Goal: Information Seeking & Learning: Check status

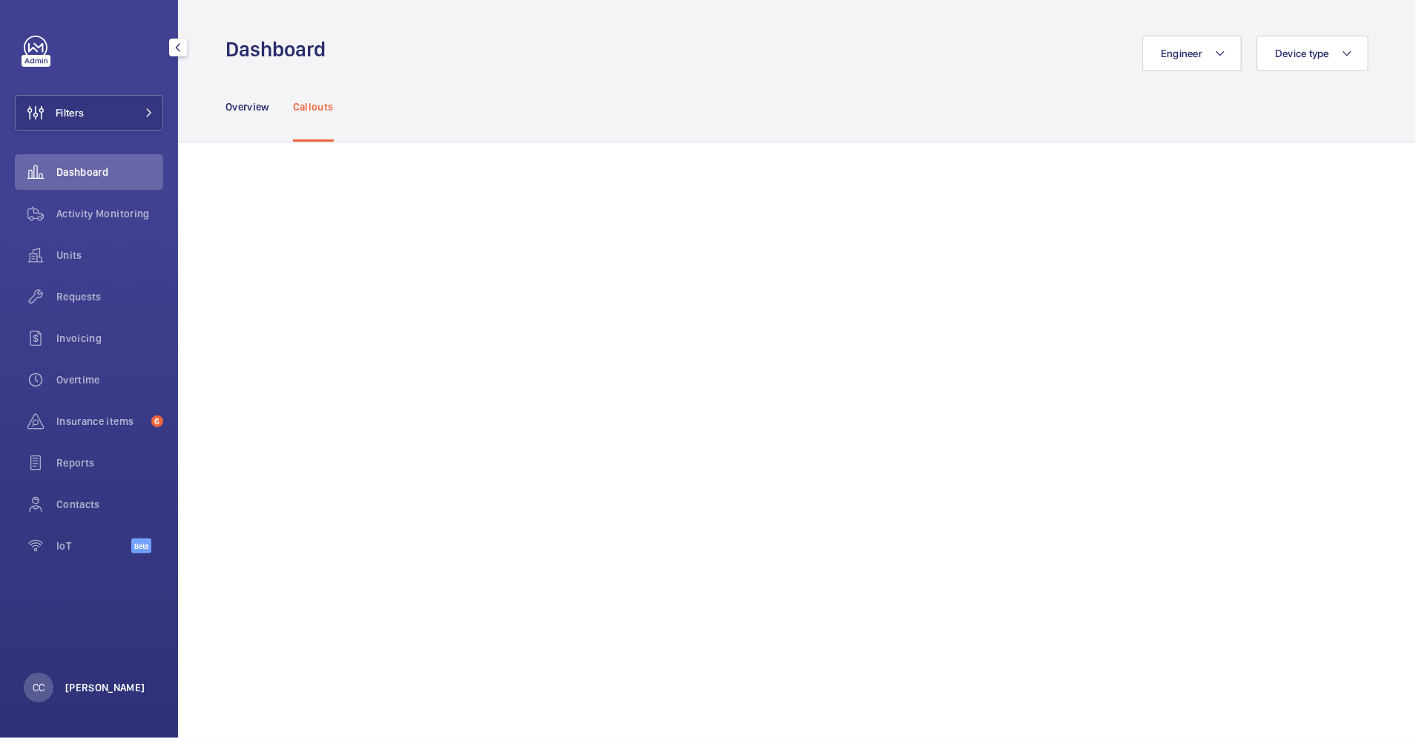
click at [85, 694] on p "[PERSON_NAME]" at bounding box center [105, 687] width 80 height 15
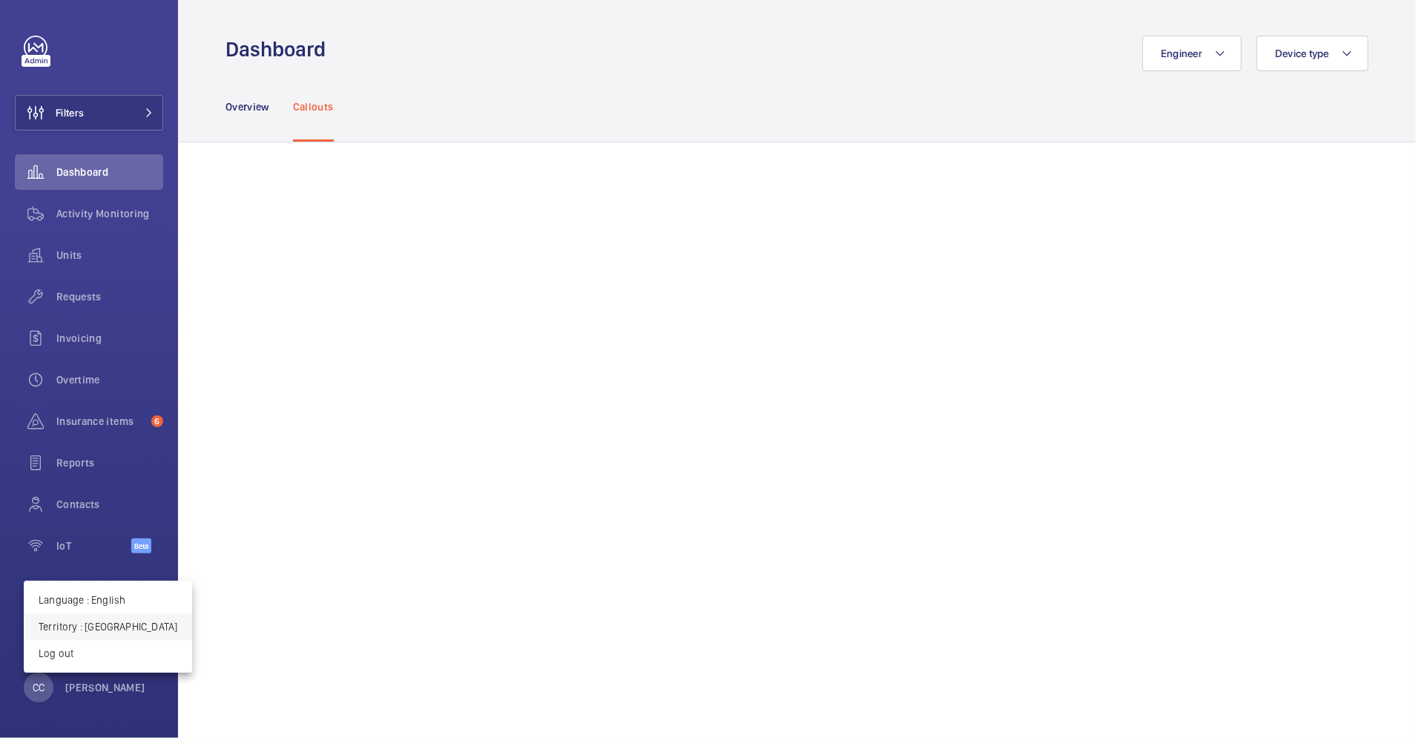
click at [122, 628] on p "Territory : [GEOGRAPHIC_DATA]" at bounding box center [108, 626] width 139 height 15
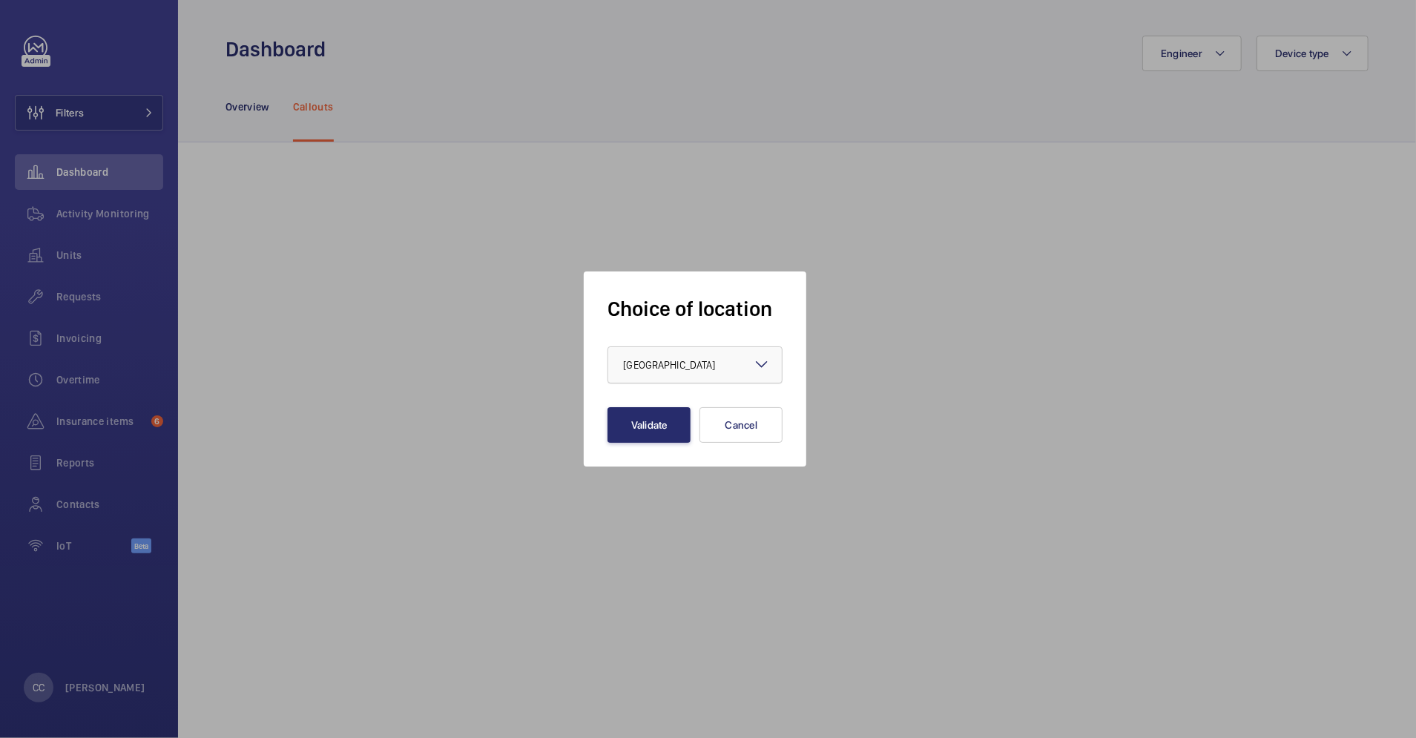
click at [671, 364] on span "[GEOGRAPHIC_DATA]" at bounding box center [669, 365] width 92 height 12
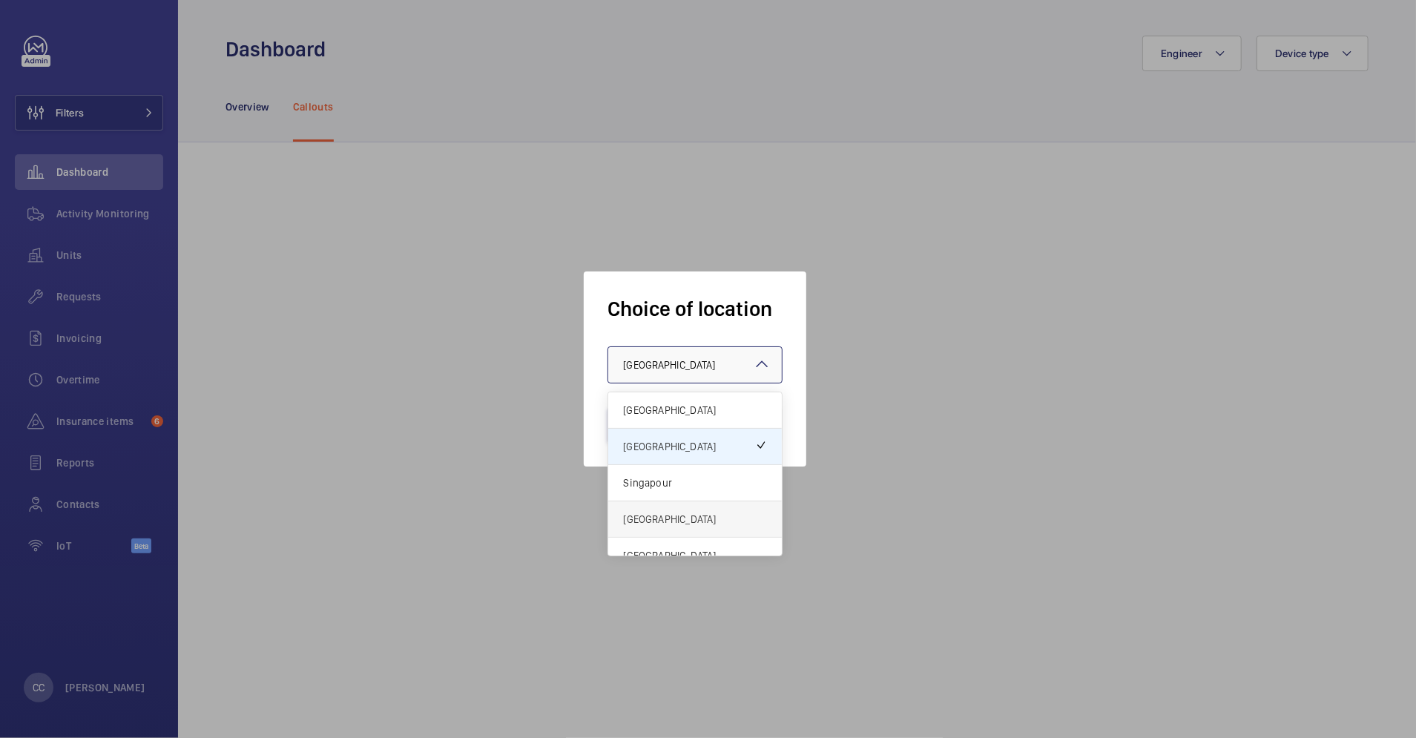
click at [665, 512] on span "[GEOGRAPHIC_DATA]" at bounding box center [695, 519] width 144 height 15
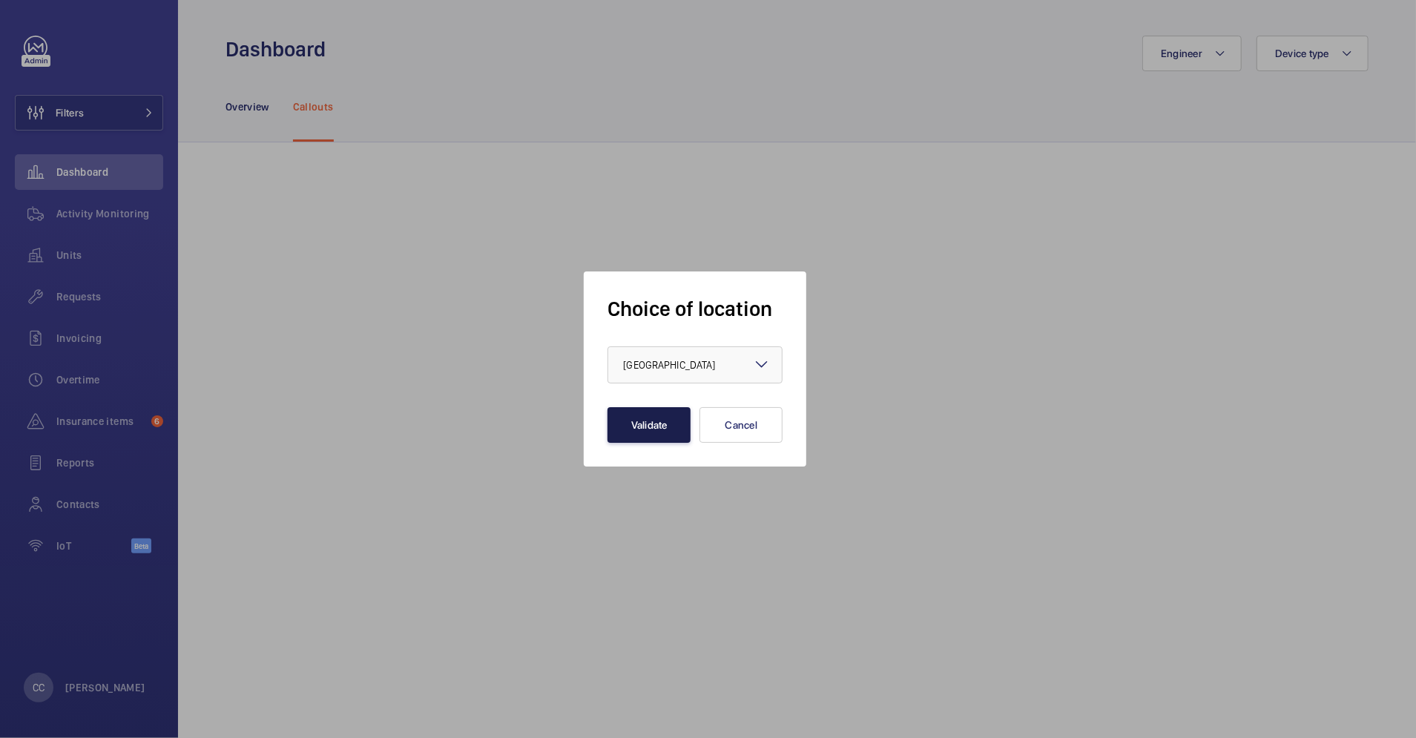
click at [647, 427] on button "Validate" at bounding box center [649, 425] width 83 height 36
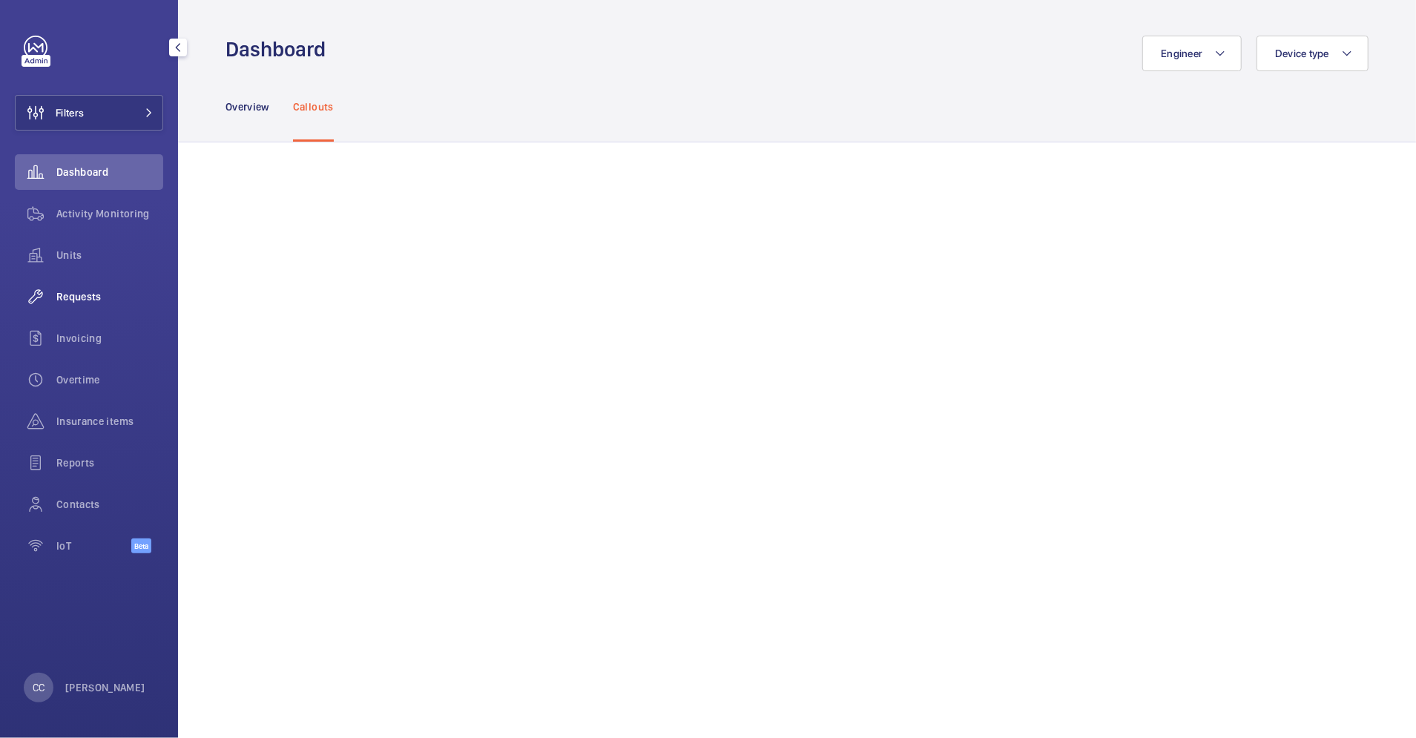
click at [84, 298] on span "Requests" at bounding box center [109, 296] width 107 height 15
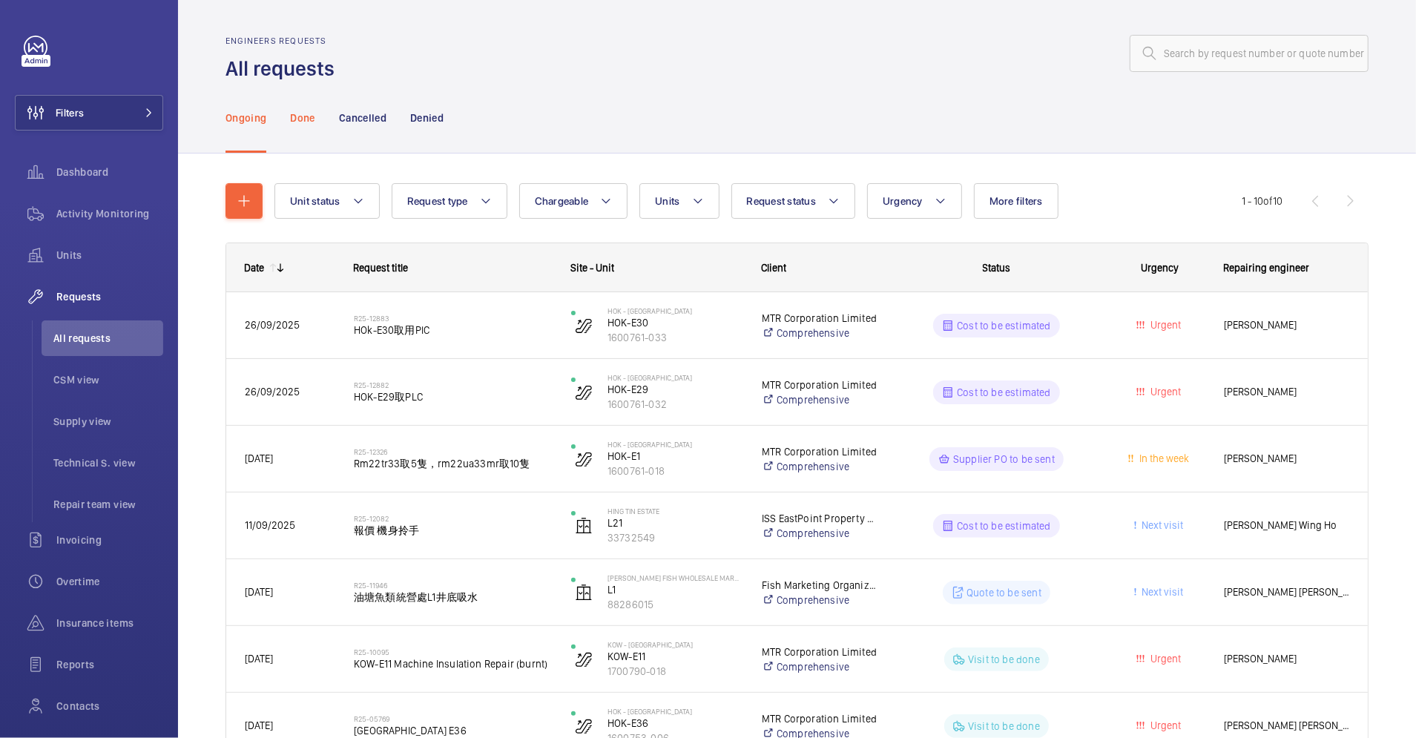
click at [297, 119] on p "Done" at bounding box center [302, 118] width 24 height 15
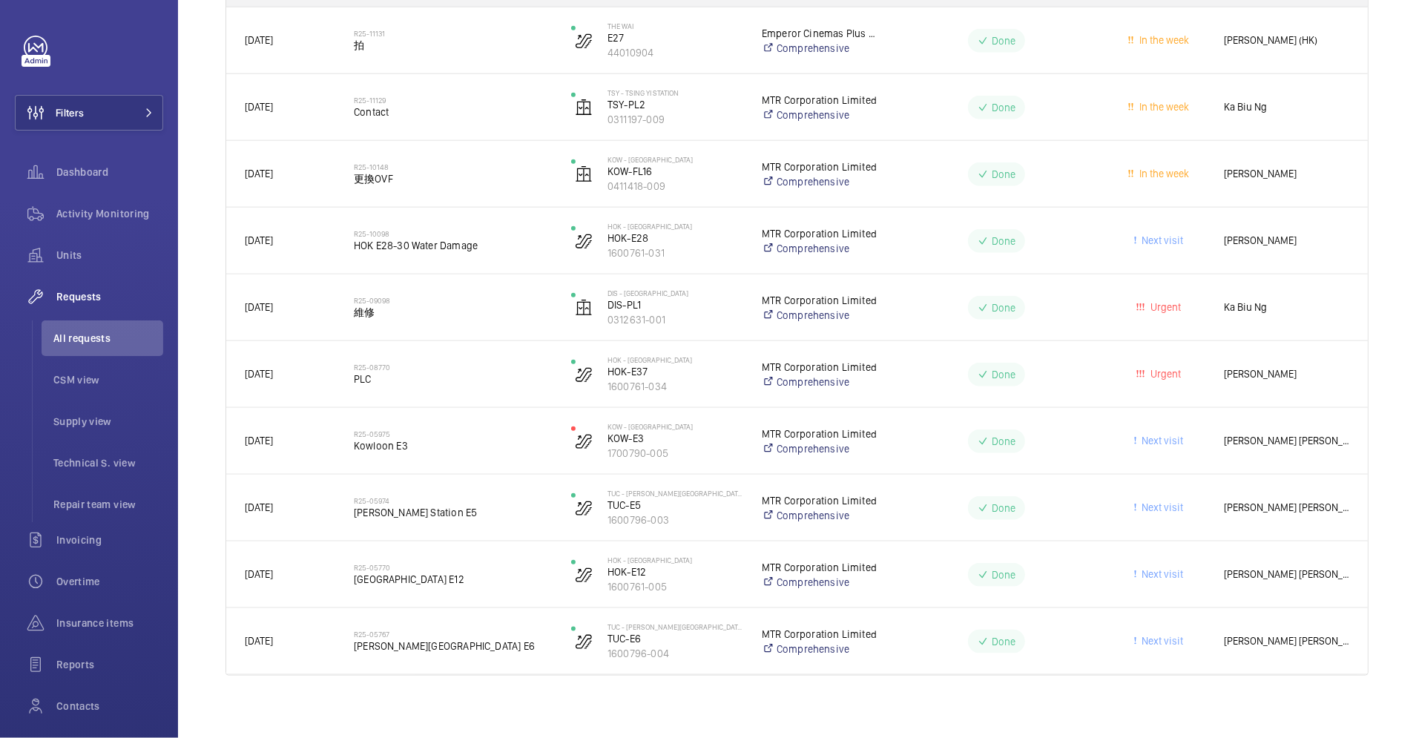
scroll to position [1028, 0]
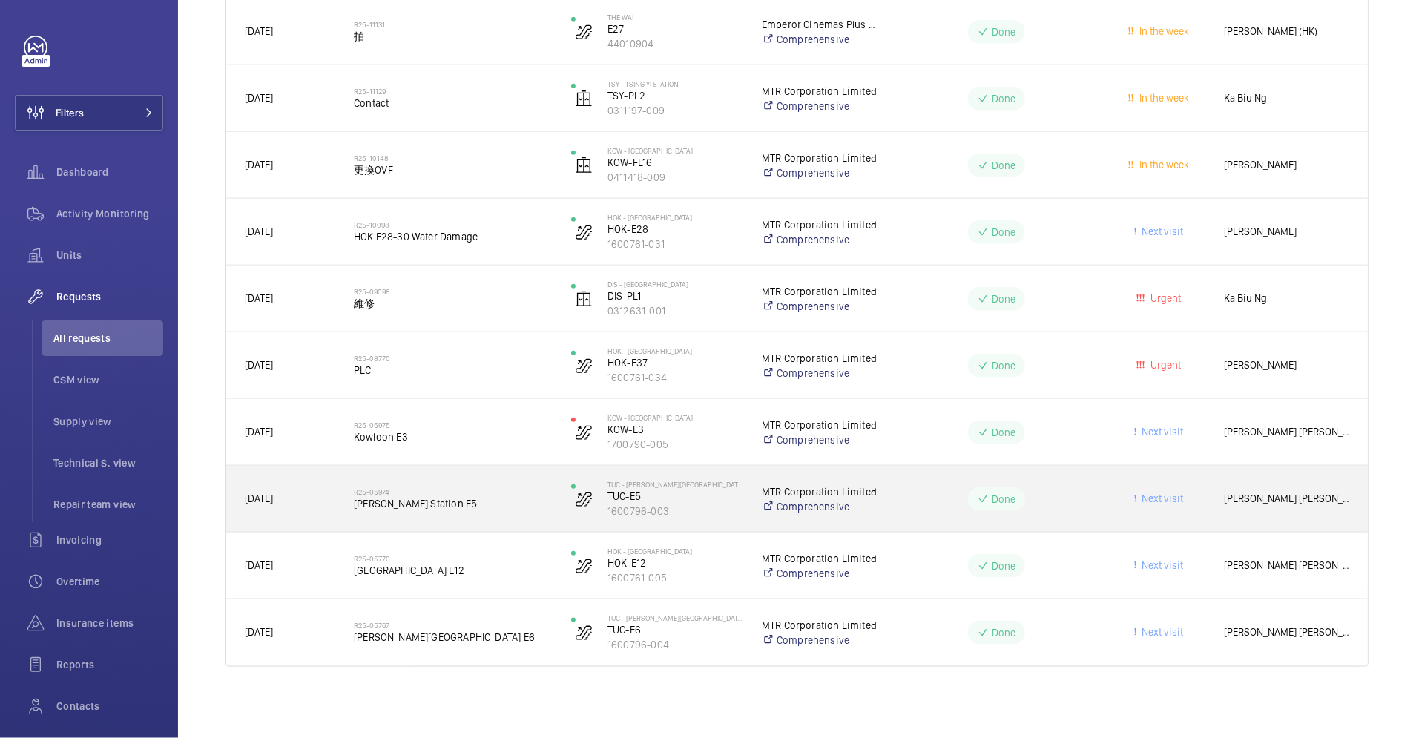
click at [912, 511] on div "Done" at bounding box center [988, 499] width 216 height 53
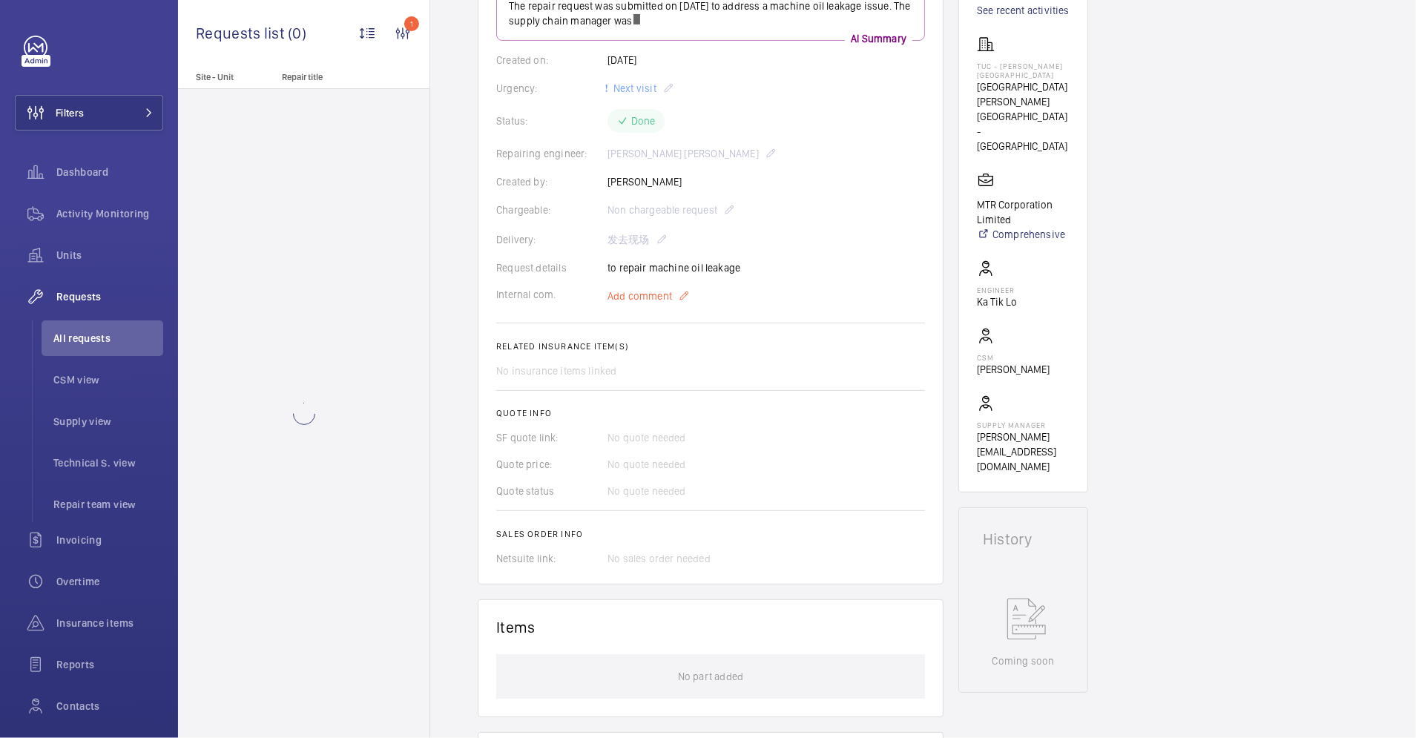
scroll to position [217, 0]
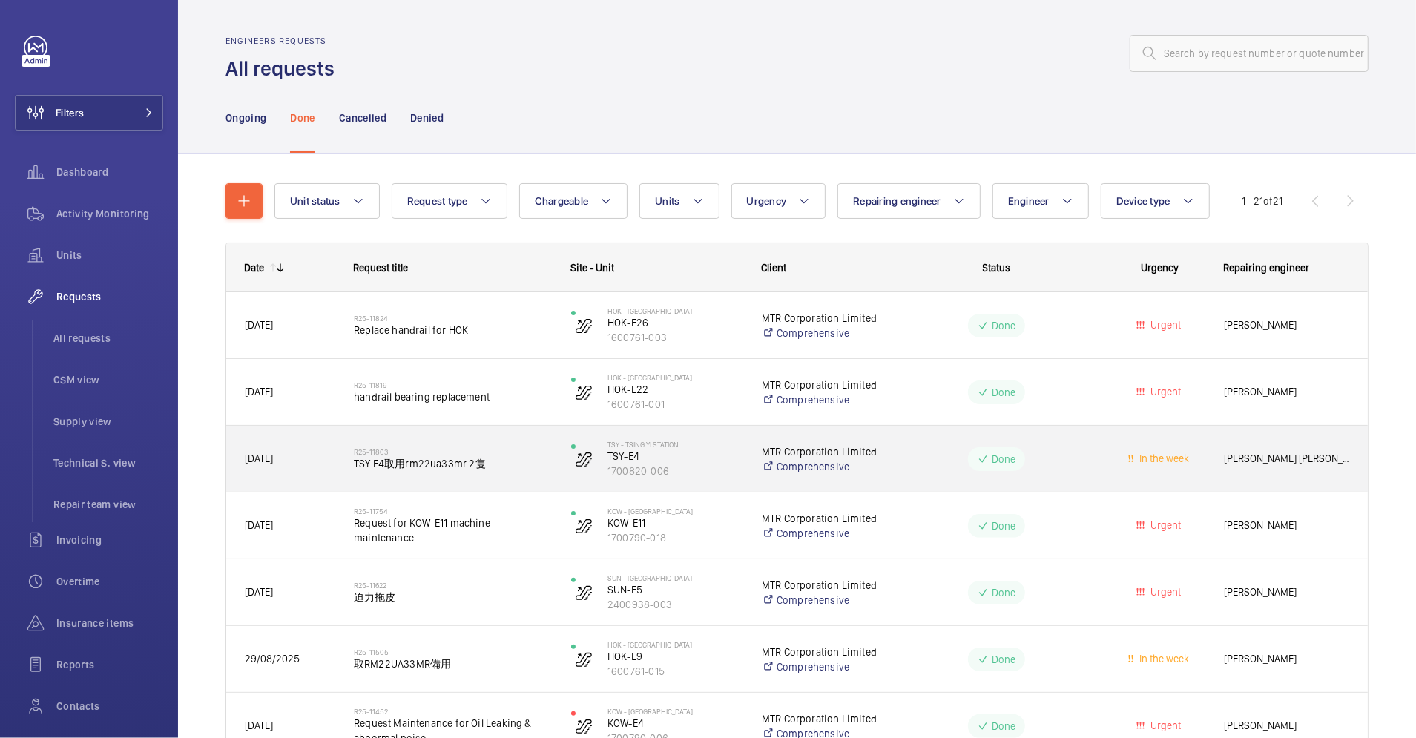
scroll to position [10, 0]
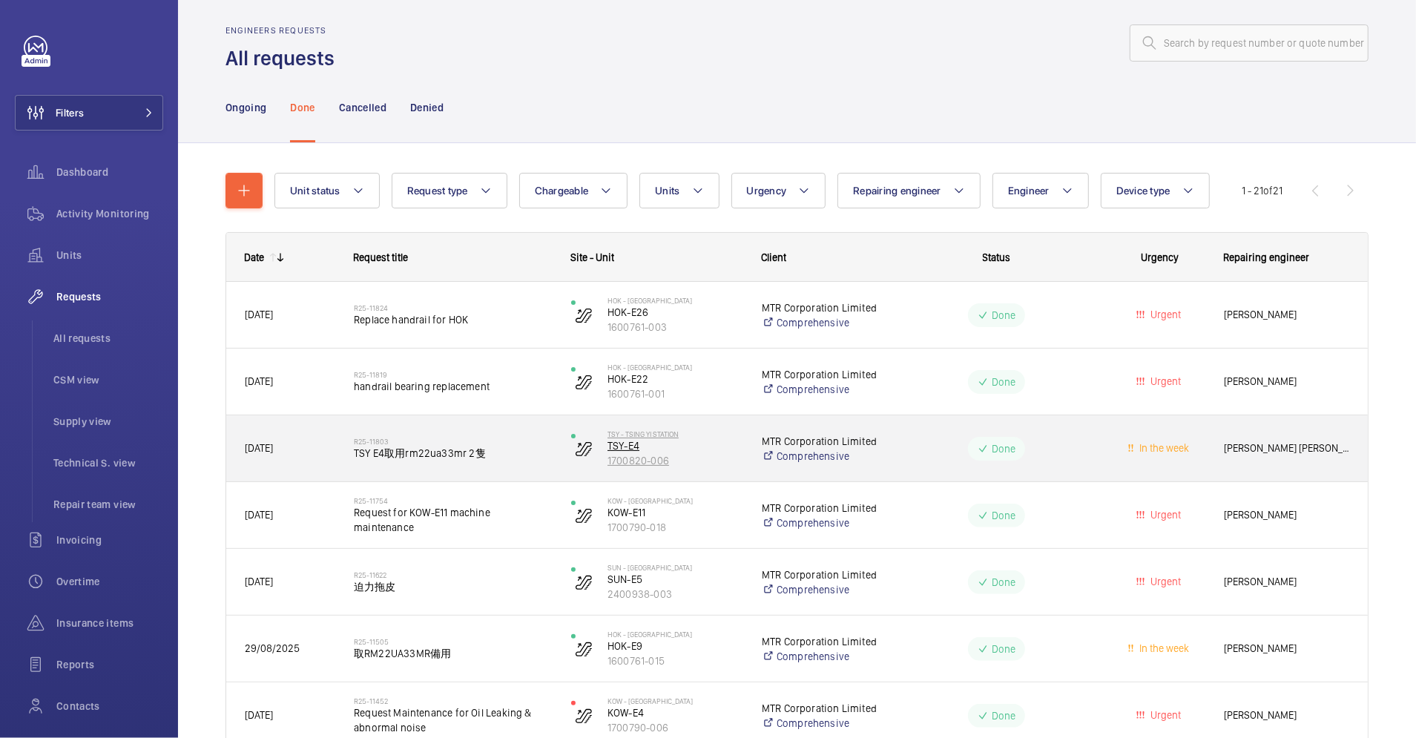
click at [727, 453] on p "1700820-006" at bounding box center [675, 460] width 135 height 15
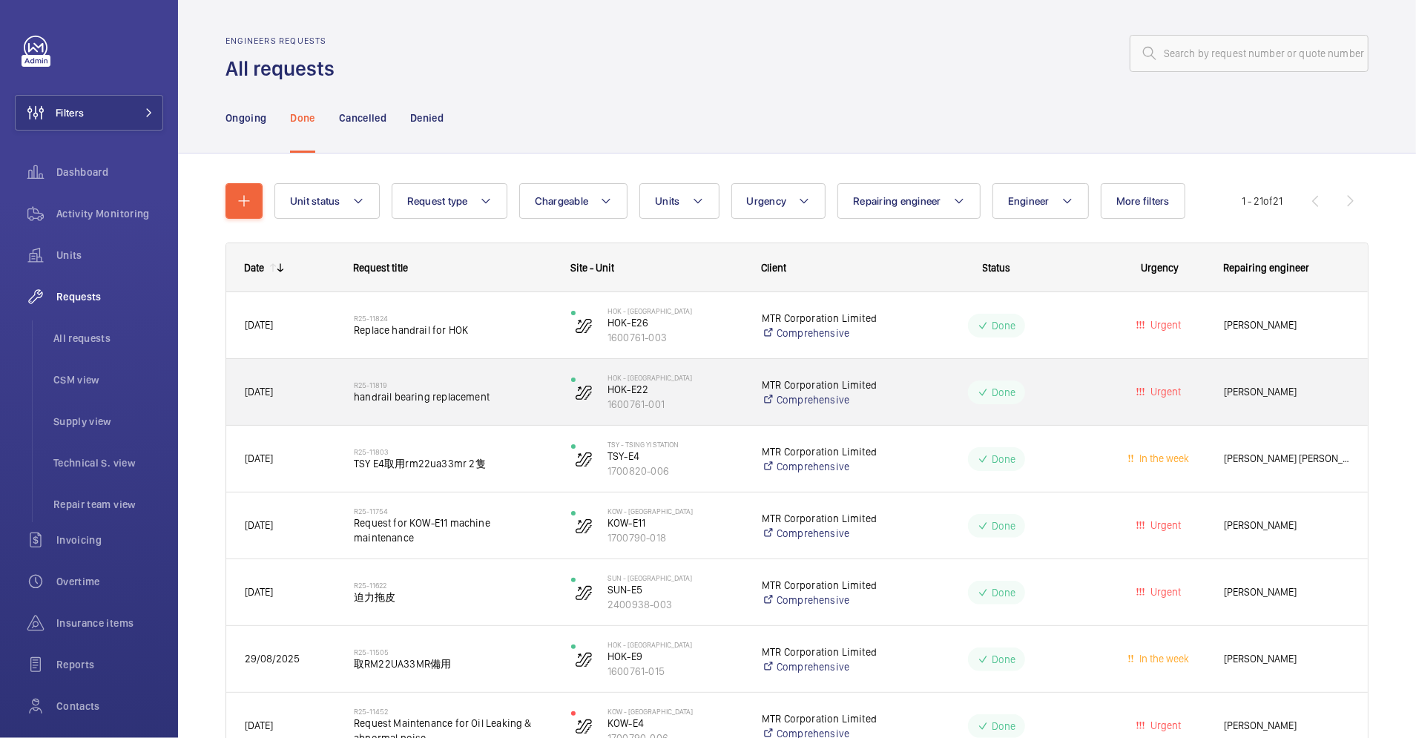
click at [921, 387] on wm-front-pills-cell "Done" at bounding box center [997, 393] width 198 height 24
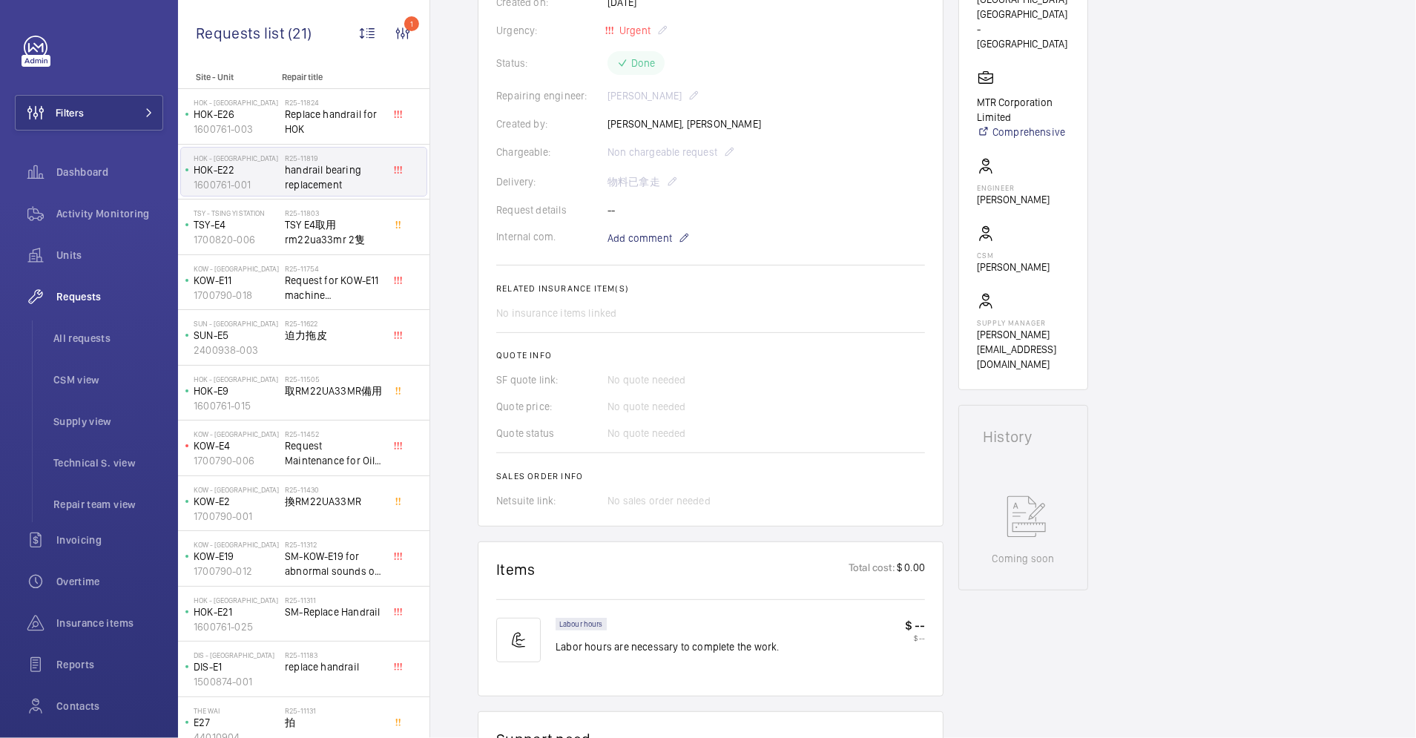
scroll to position [297, 0]
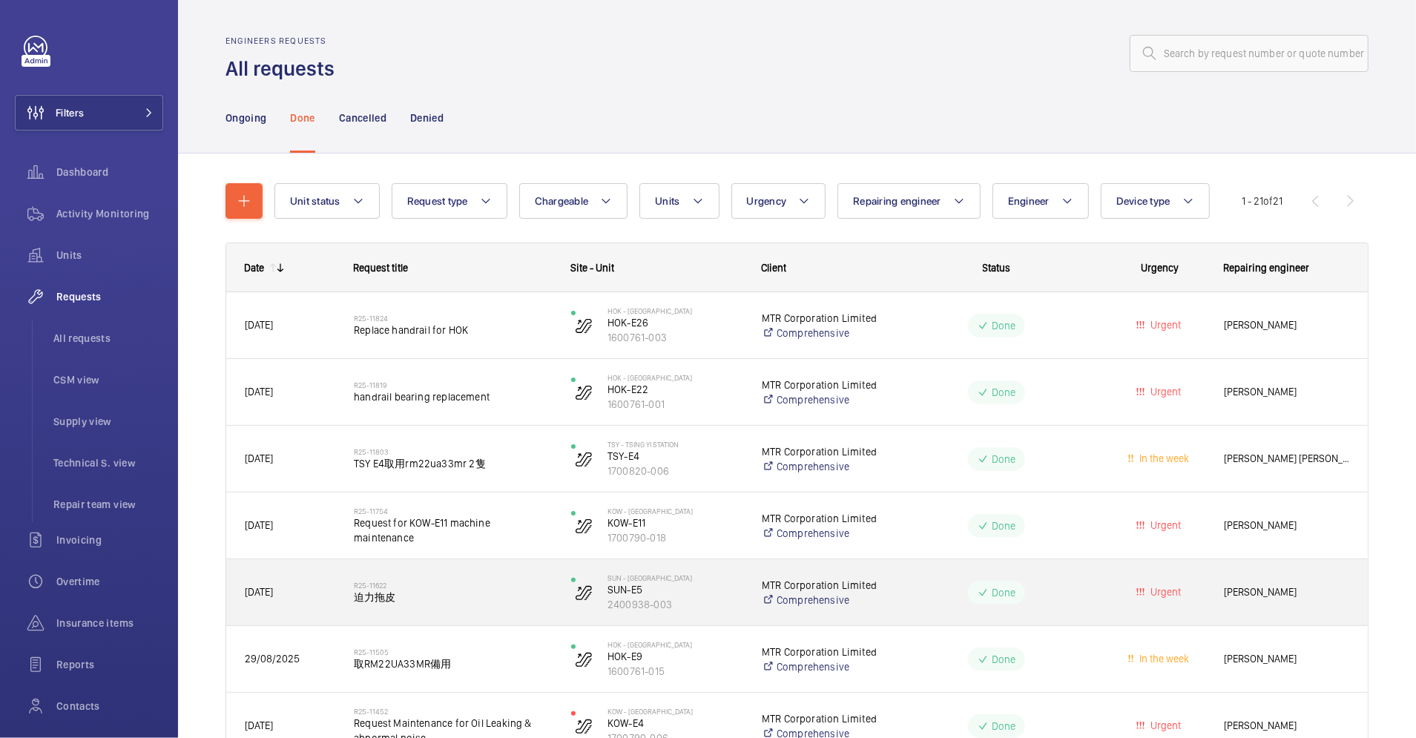
click at [914, 595] on wm-front-pills-cell "Done" at bounding box center [997, 593] width 198 height 24
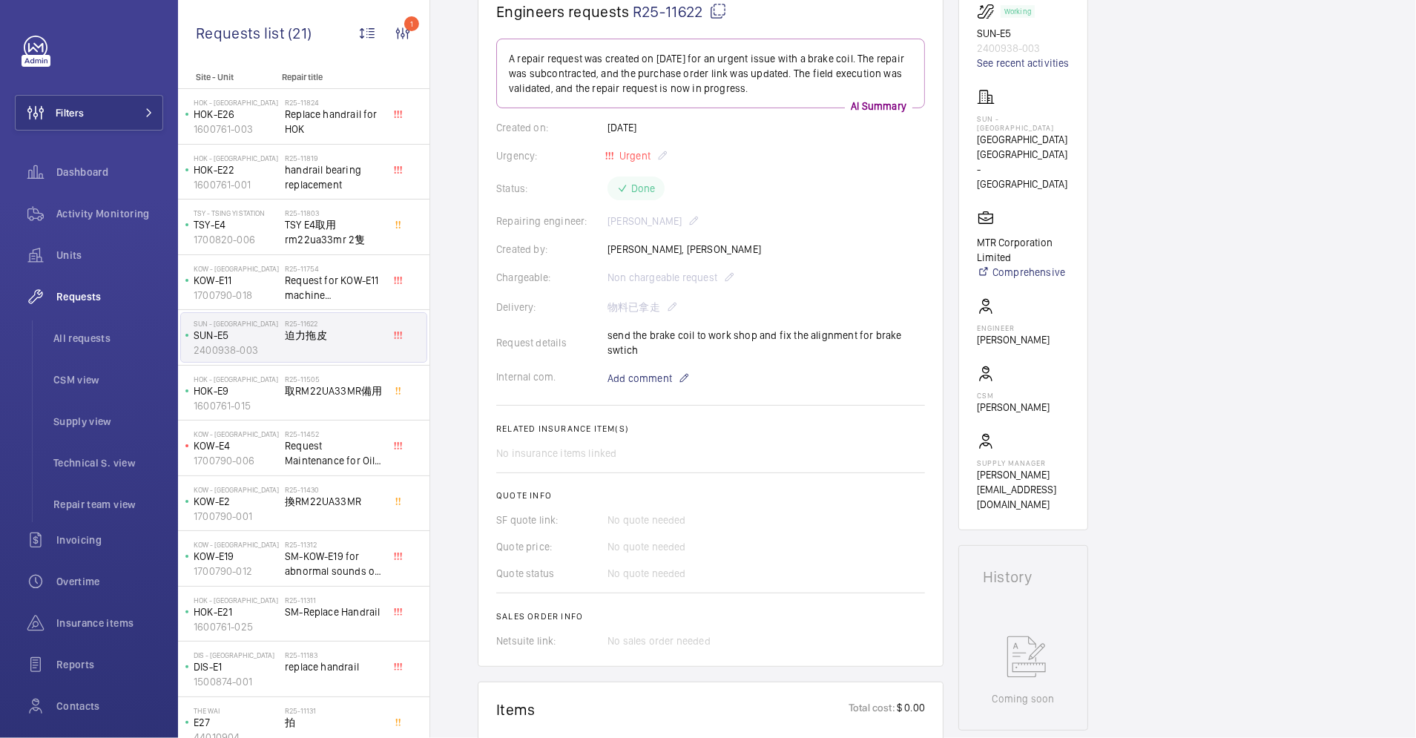
scroll to position [77, 0]
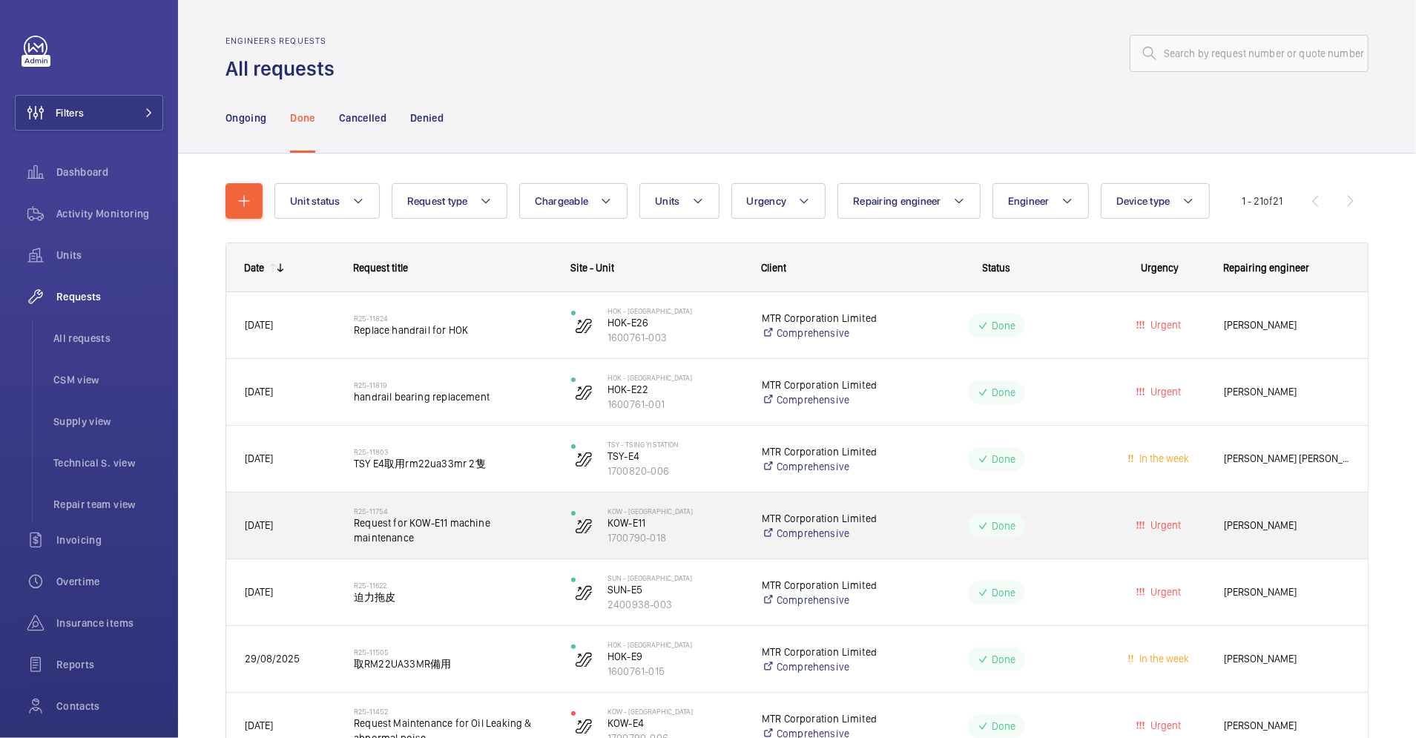
click at [908, 503] on div "Done" at bounding box center [988, 525] width 216 height 53
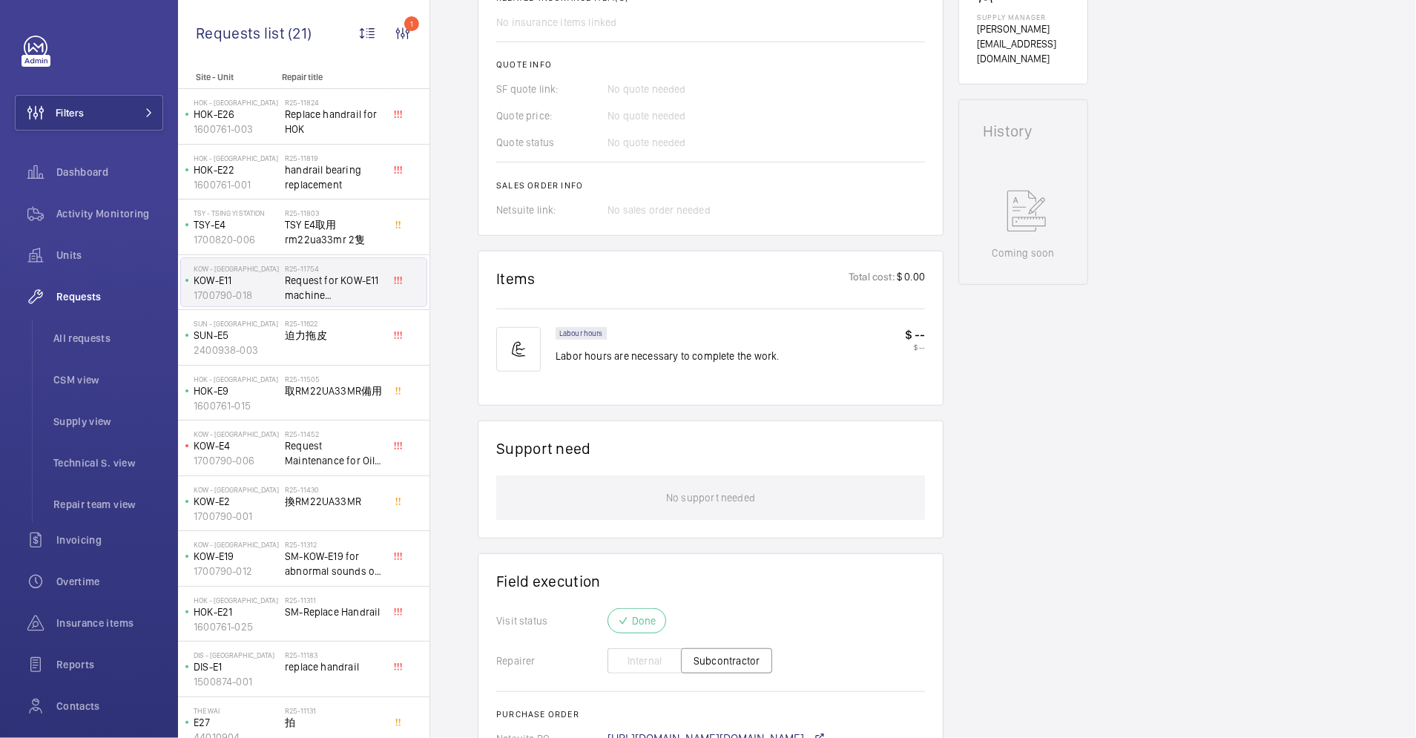
scroll to position [622, 0]
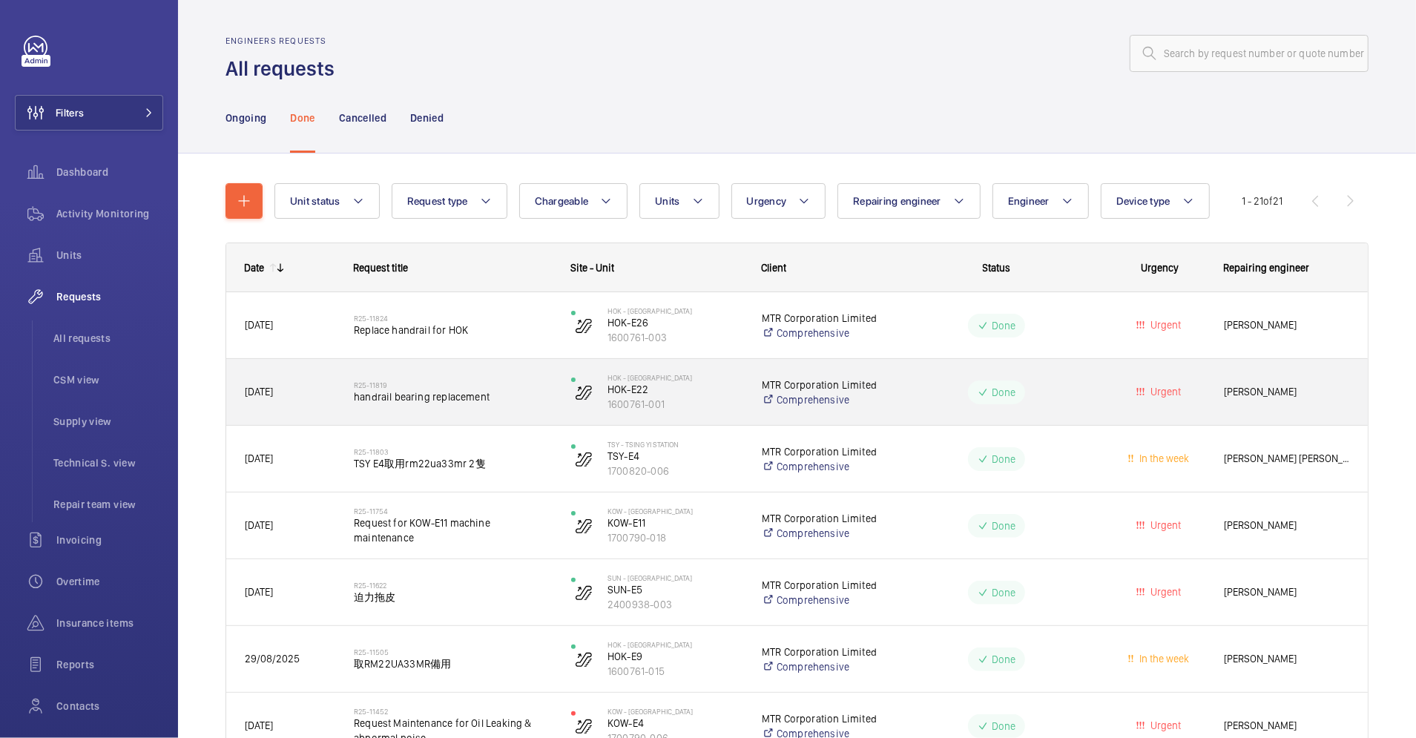
click at [892, 402] on div "Done" at bounding box center [988, 392] width 216 height 53
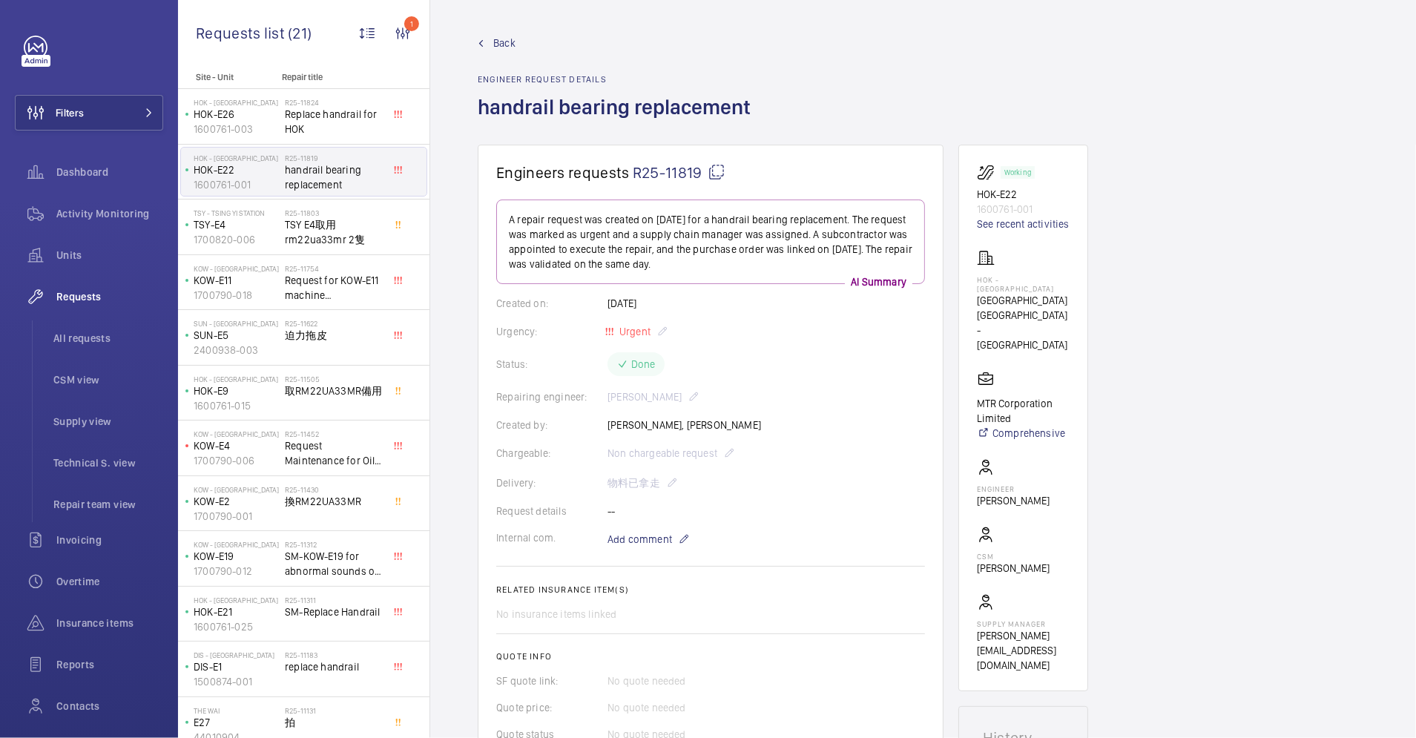
click at [499, 42] on span "Back" at bounding box center [504, 43] width 22 height 15
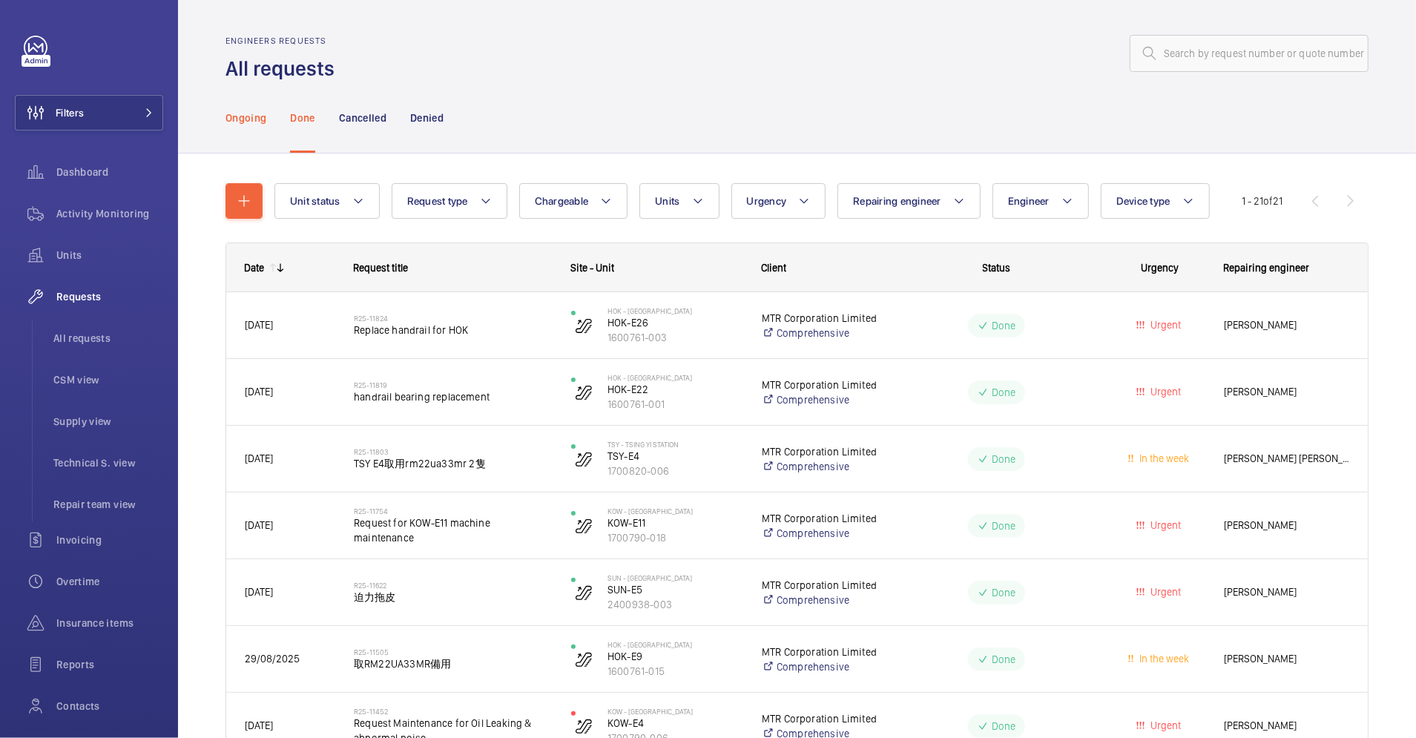
click at [234, 123] on p "Ongoing" at bounding box center [246, 118] width 41 height 15
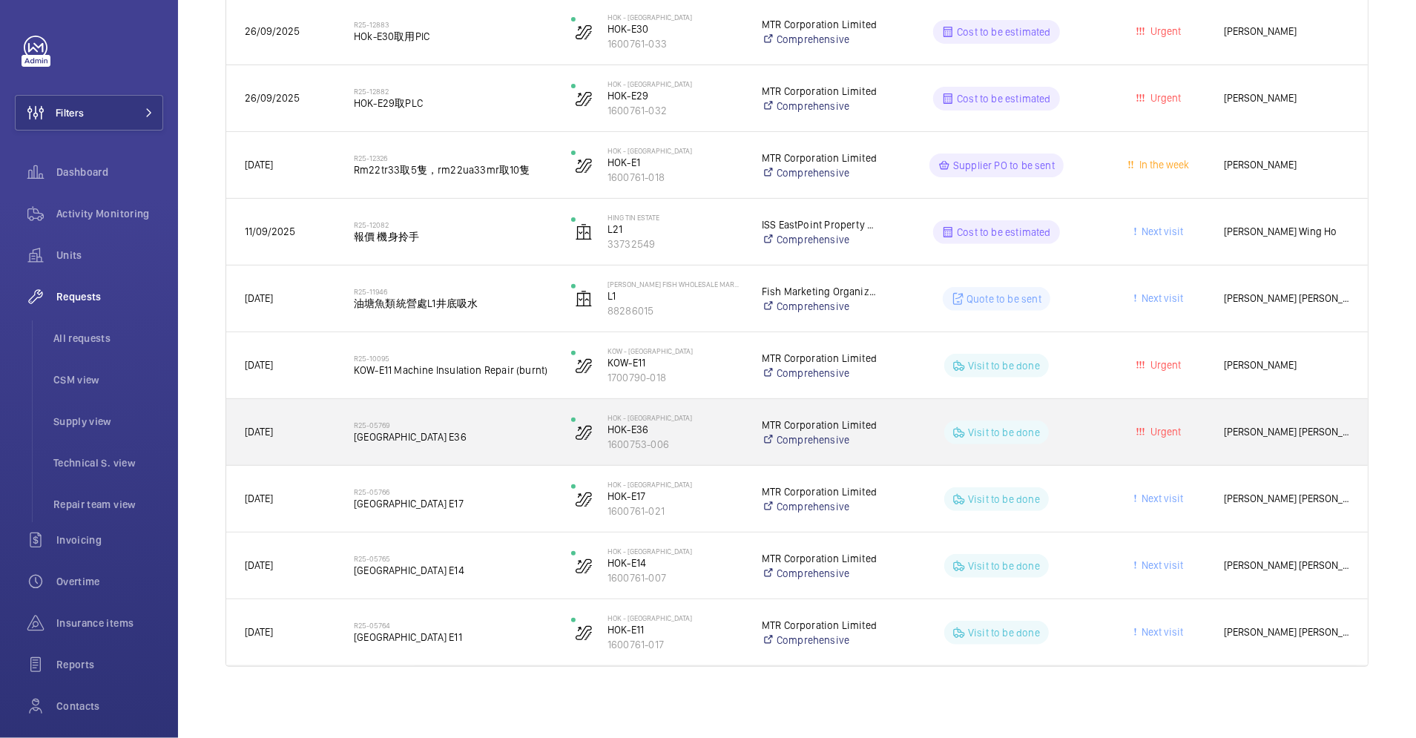
scroll to position [84, 0]
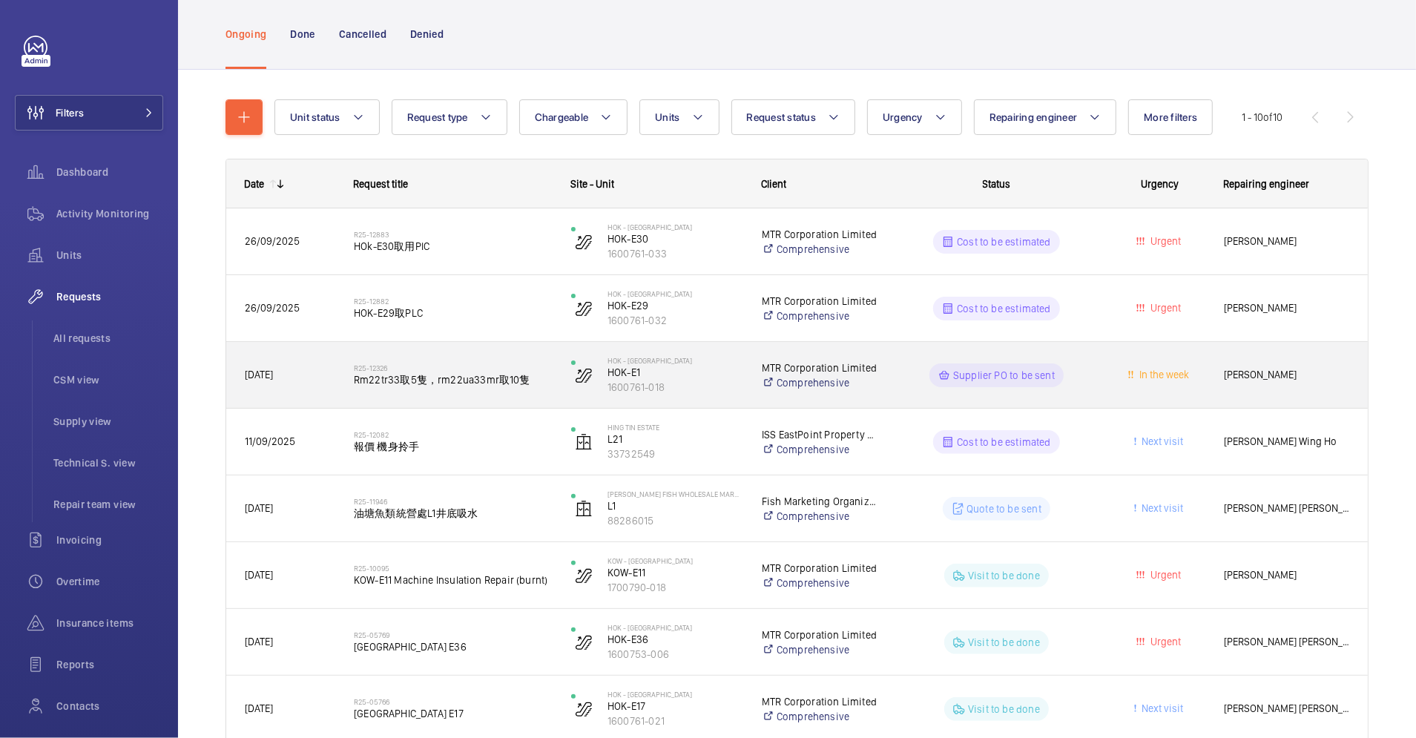
click at [685, 394] on div "HOK - [GEOGRAPHIC_DATA] HOK-E1 1600761-018" at bounding box center [647, 375] width 189 height 61
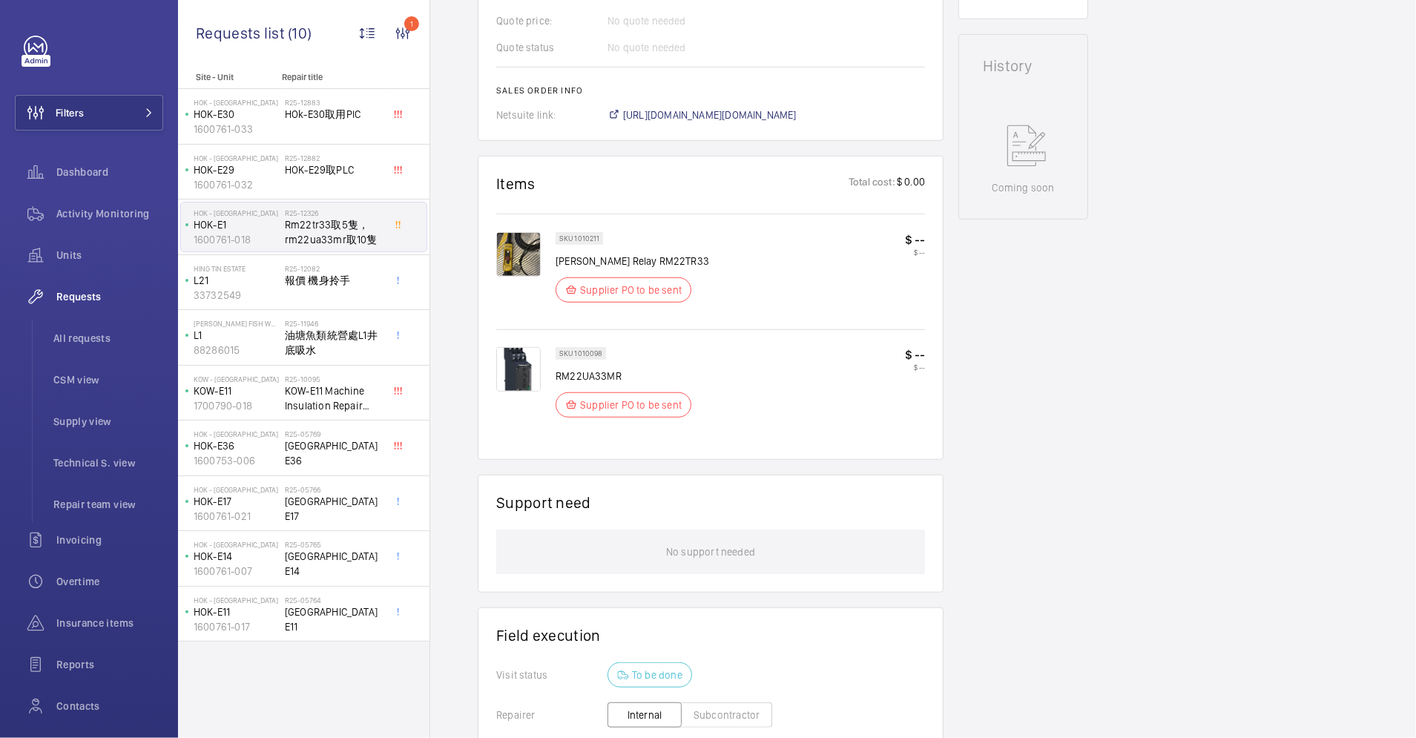
scroll to position [663, 0]
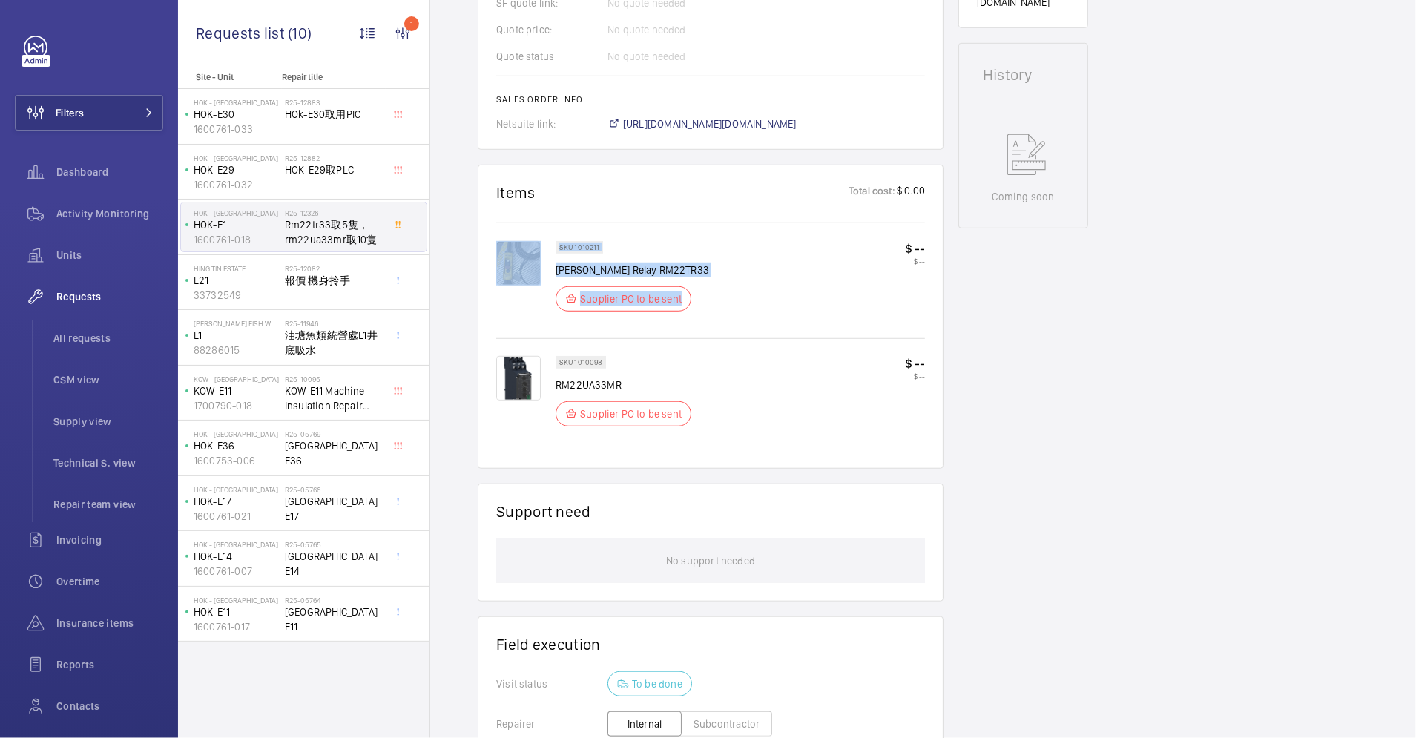
drag, startPoint x: 685, startPoint y: 297, endPoint x: 520, endPoint y: 296, distance: 165.4
click at [520, 297] on div "SKU 1010211 [PERSON_NAME] Relay RM22TR33 Supplier PO to be sent $ -- $ --" at bounding box center [710, 288] width 429 height 94
click at [724, 313] on div "SKU 1010211 [PERSON_NAME] Relay RM22TR33 Supplier PO to be sent $ -- $ --" at bounding box center [740, 280] width 369 height 79
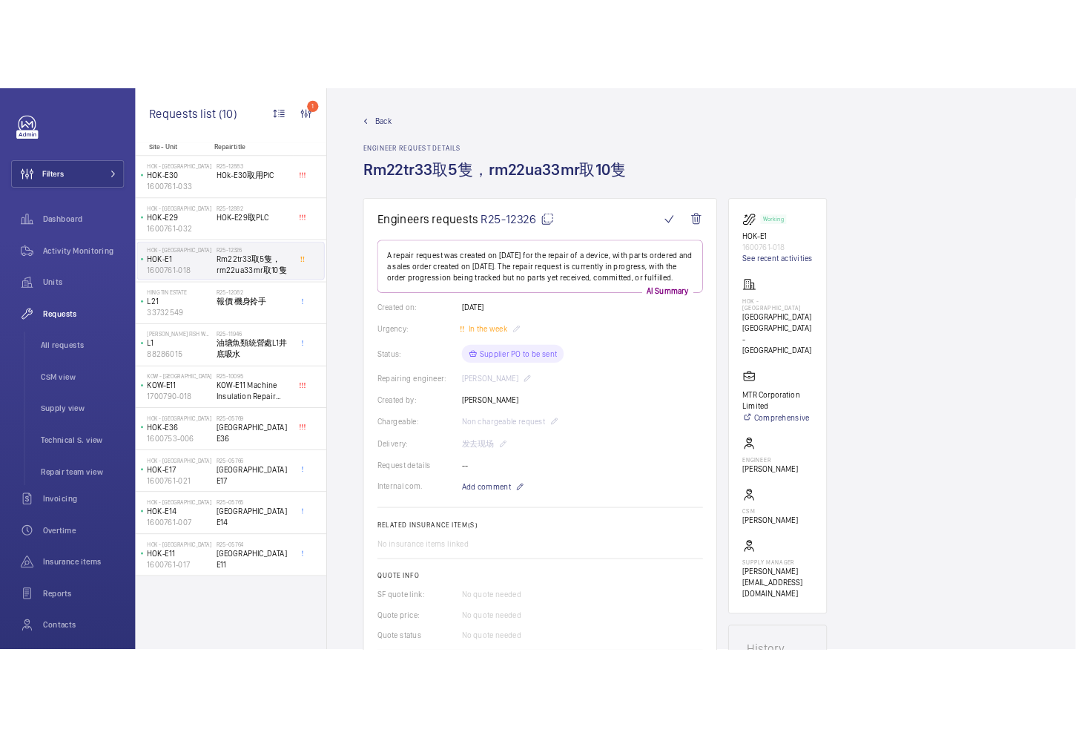
scroll to position [527, 0]
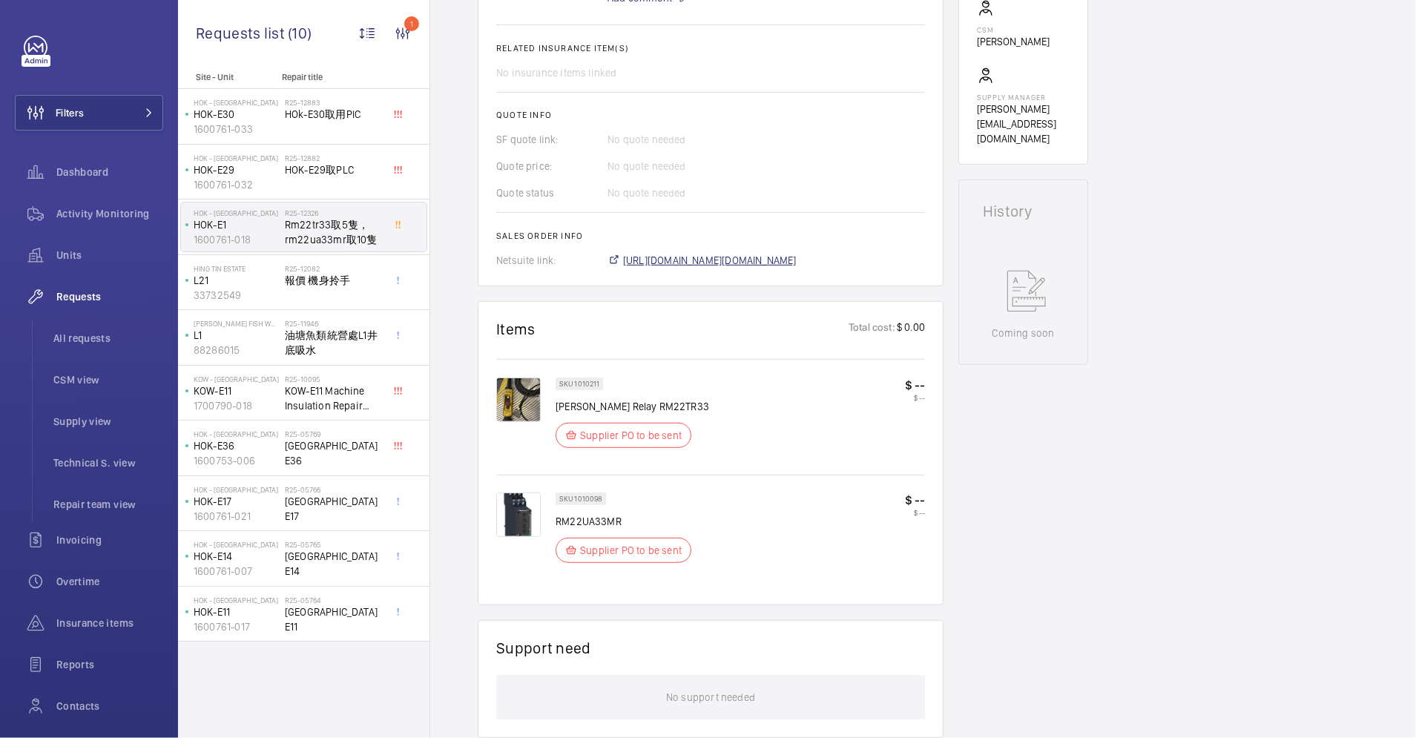
click at [763, 259] on span "[URL][DOMAIN_NAME][DOMAIN_NAME]" at bounding box center [710, 260] width 174 height 15
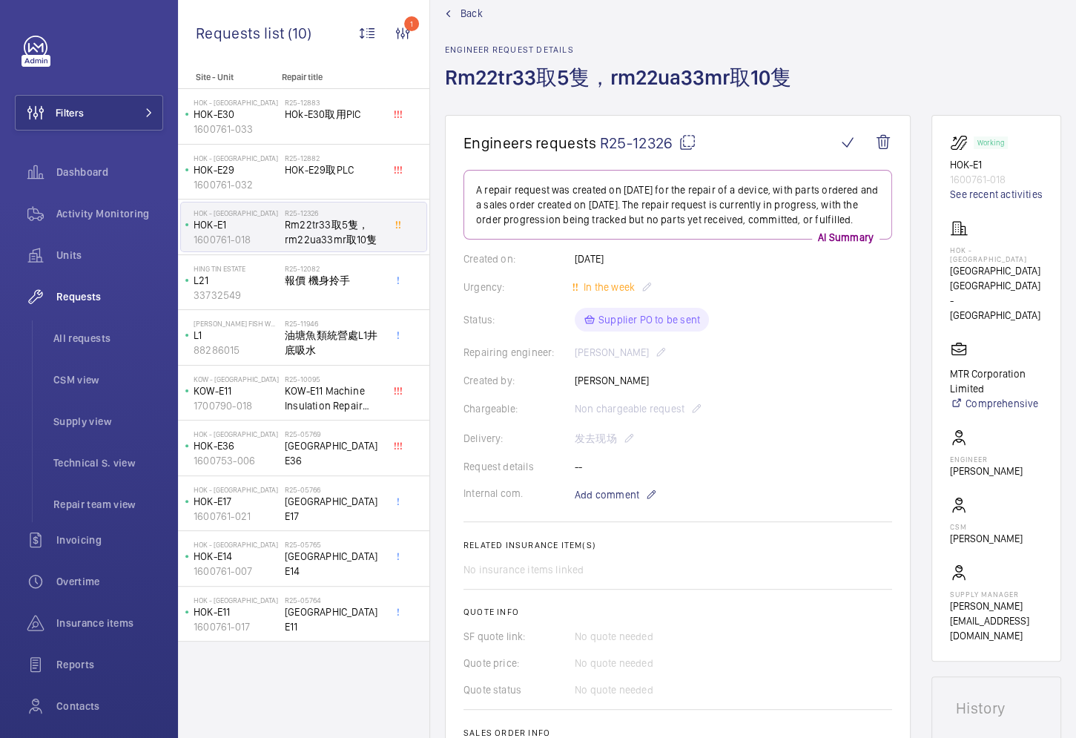
scroll to position [0, 0]
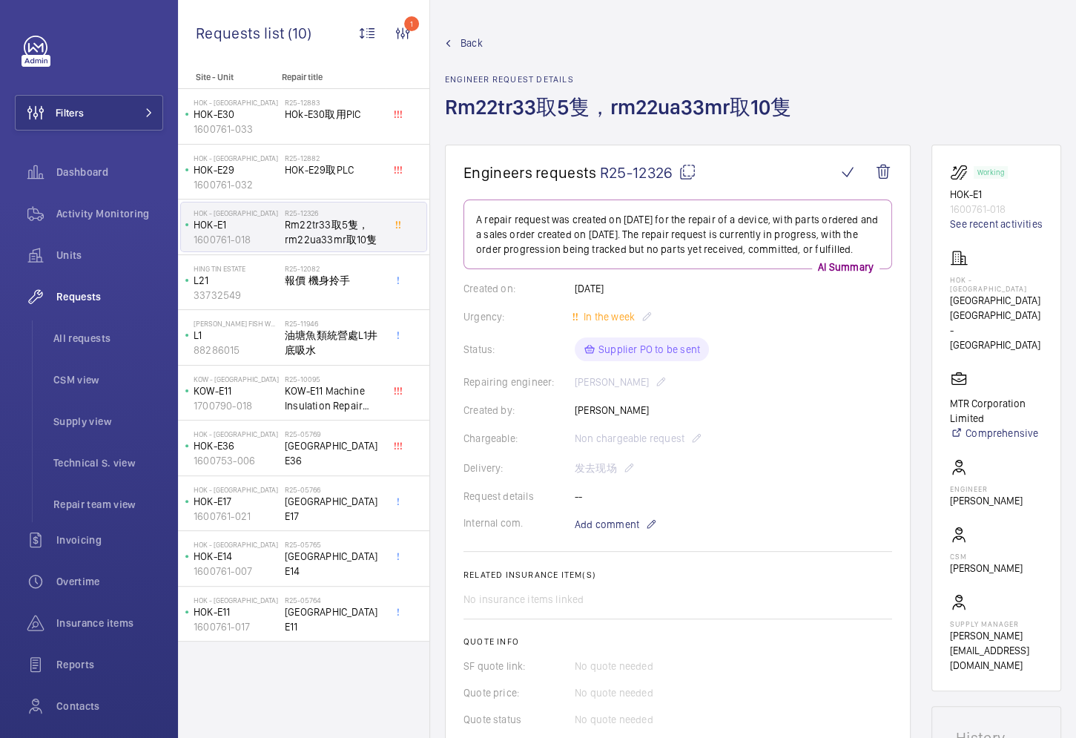
click at [476, 41] on span "Back" at bounding box center [472, 43] width 22 height 15
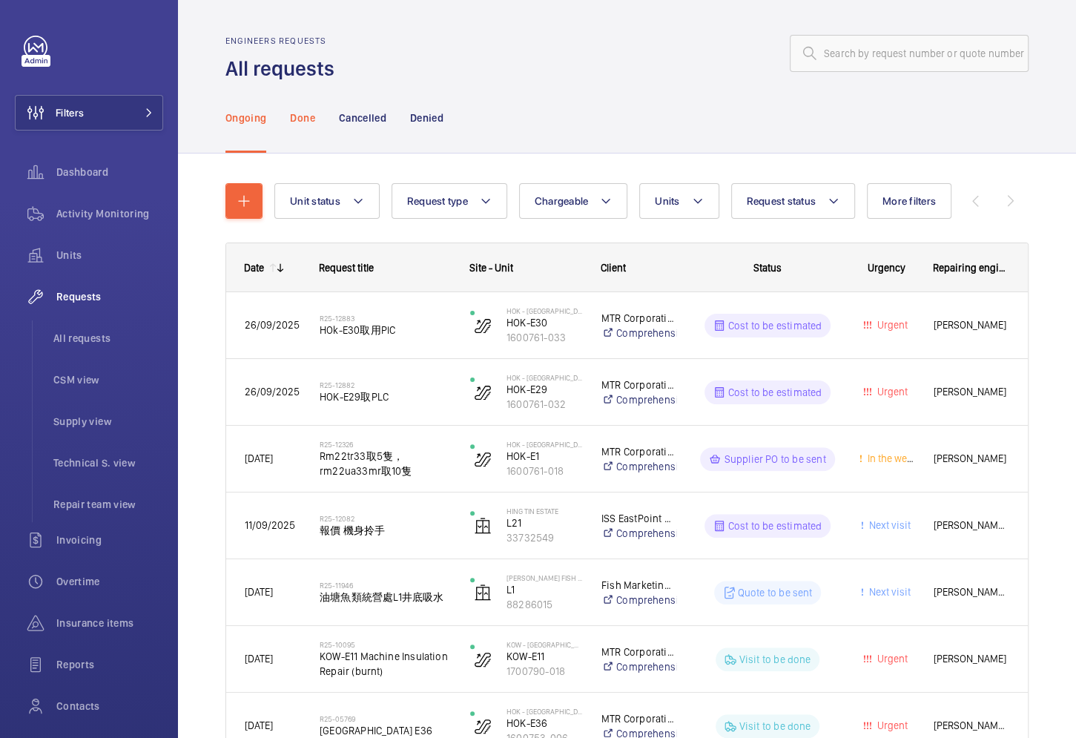
click at [295, 113] on p "Done" at bounding box center [302, 118] width 24 height 15
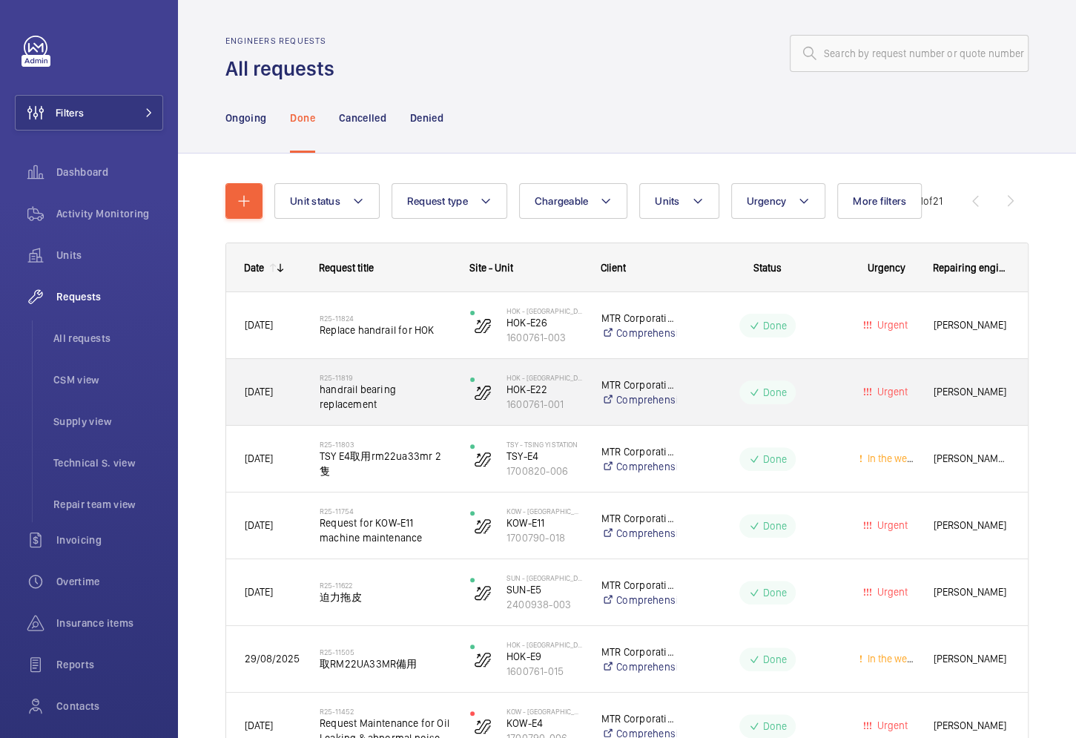
click at [697, 399] on wm-front-pills-cell "Done" at bounding box center [768, 393] width 144 height 24
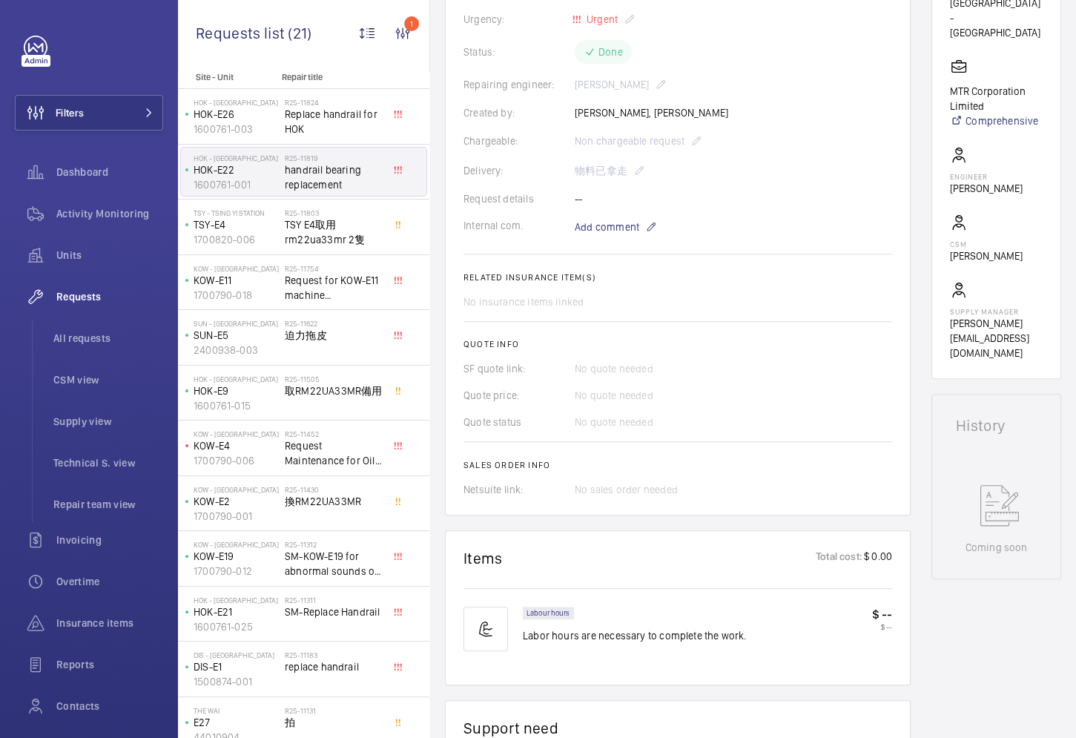
scroll to position [68, 0]
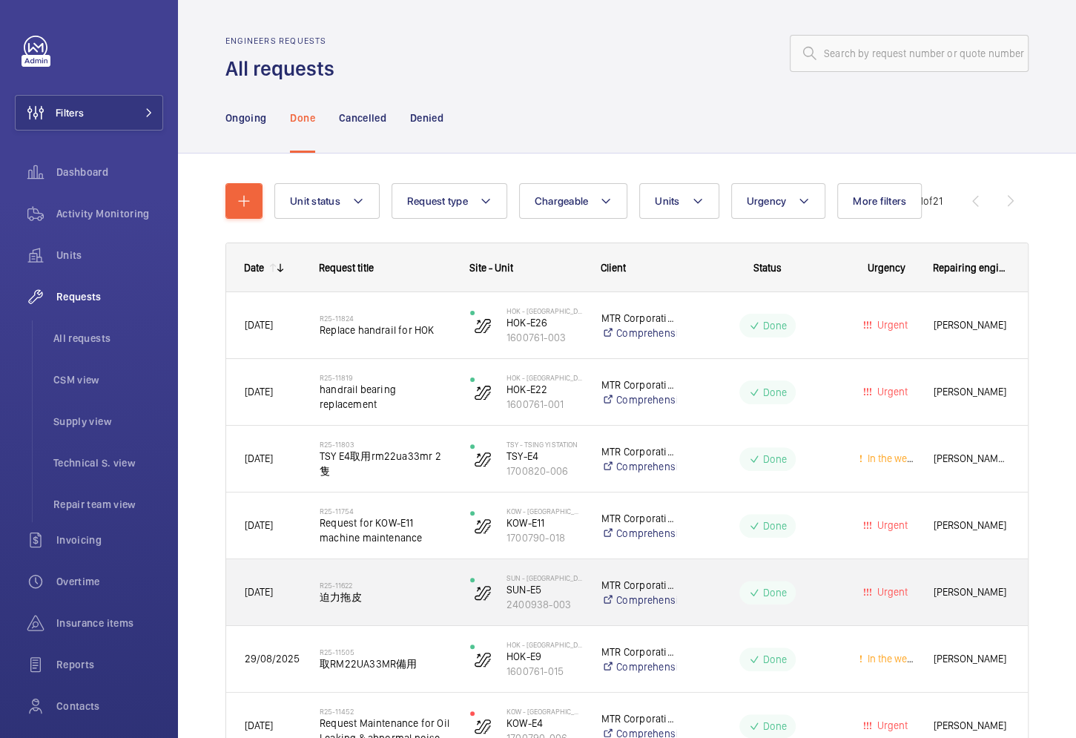
scroll to position [562, 0]
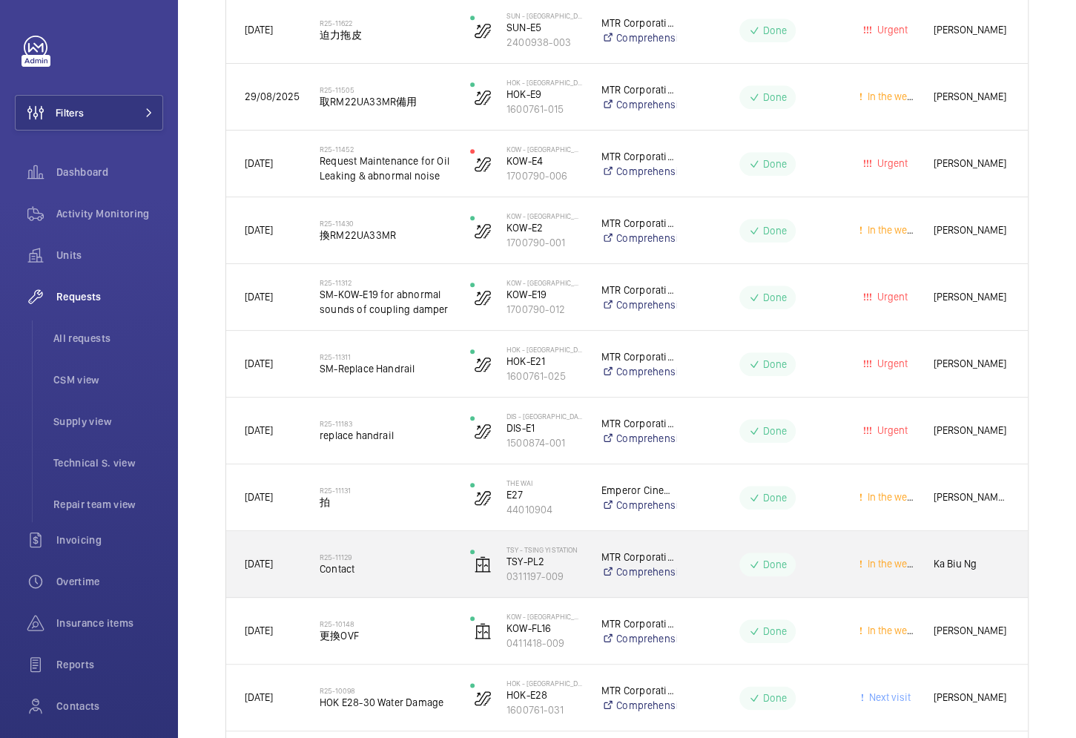
click at [679, 586] on div "Done" at bounding box center [759, 564] width 162 height 53
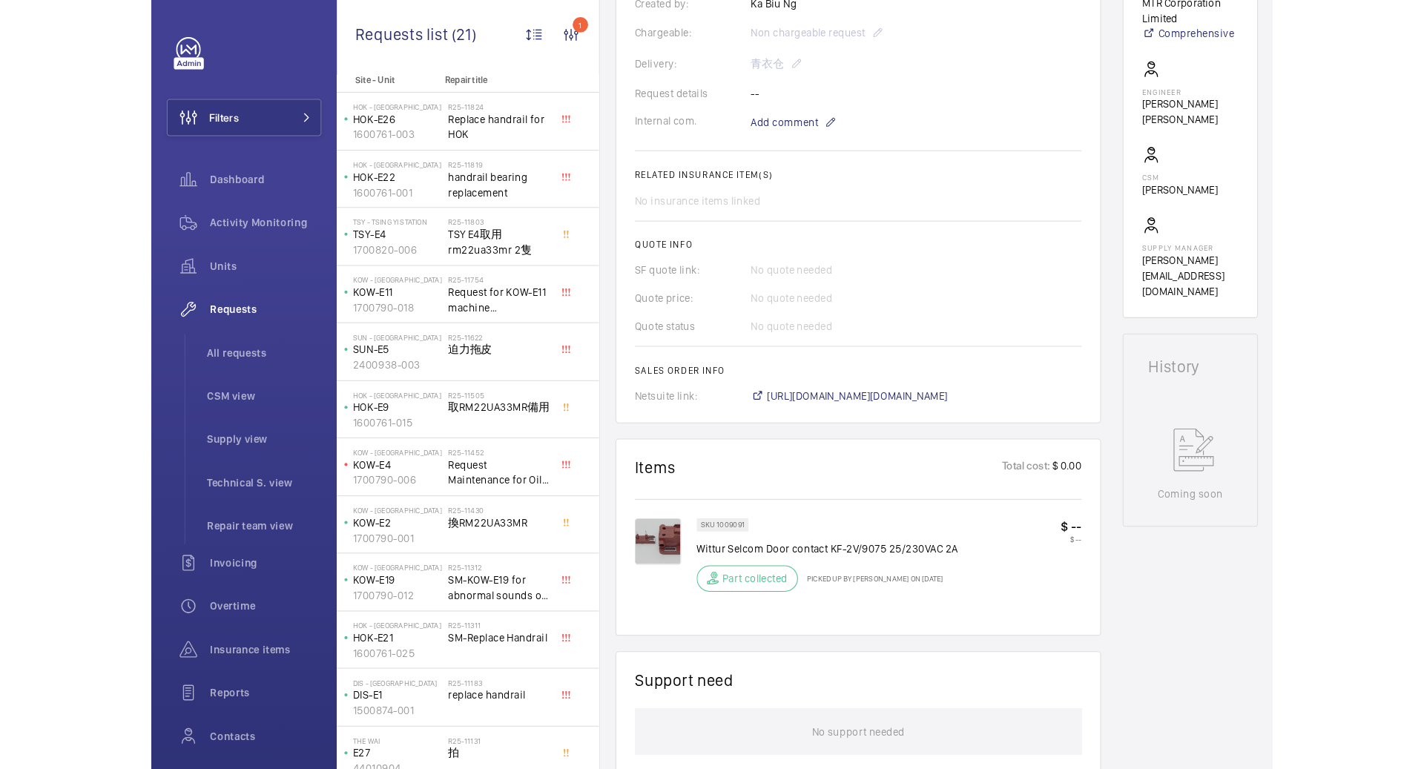
scroll to position [407, 0]
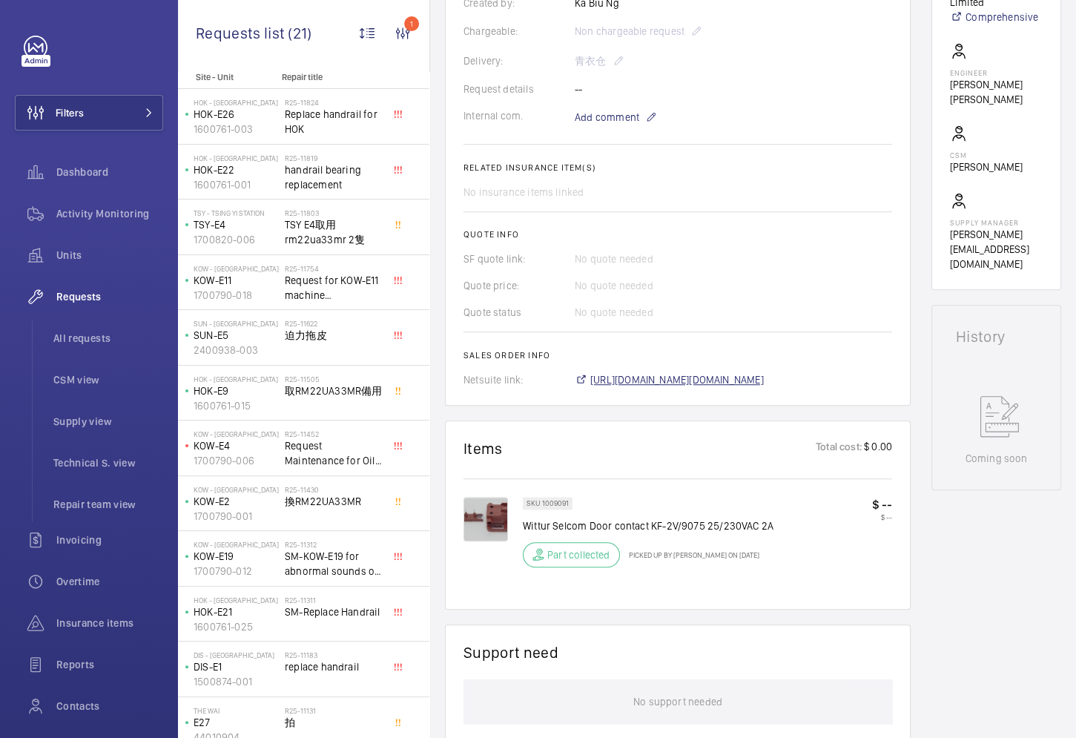
click at [619, 379] on span "[URL][DOMAIN_NAME][DOMAIN_NAME]" at bounding box center [678, 379] width 174 height 15
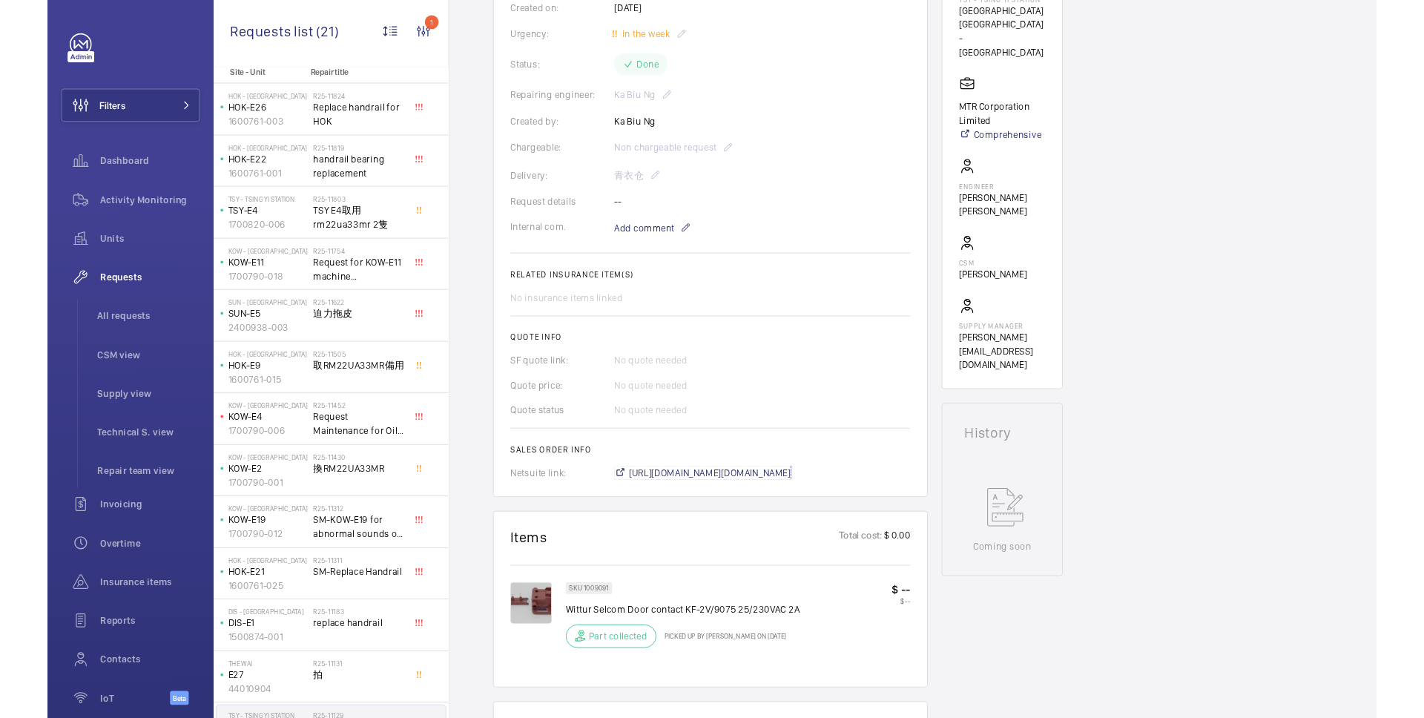
scroll to position [0, 0]
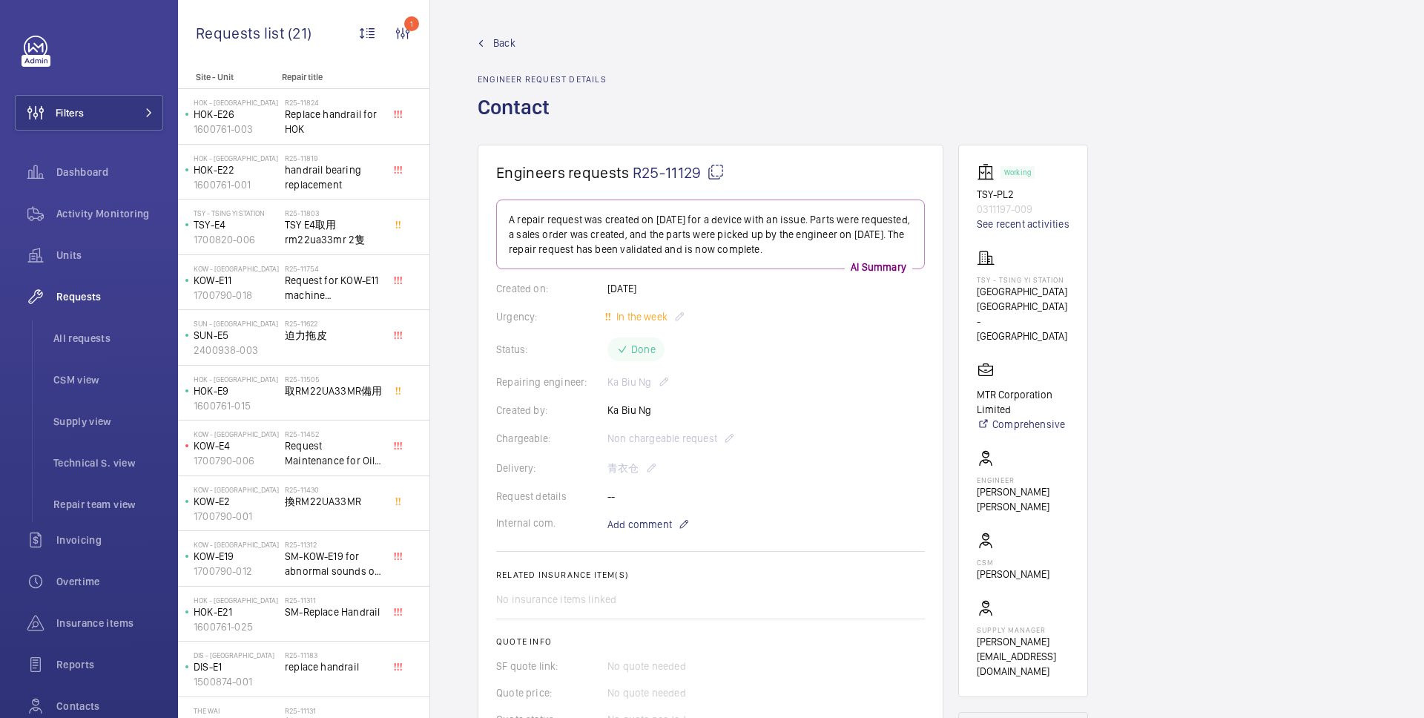
click at [501, 43] on span "Back" at bounding box center [504, 43] width 22 height 15
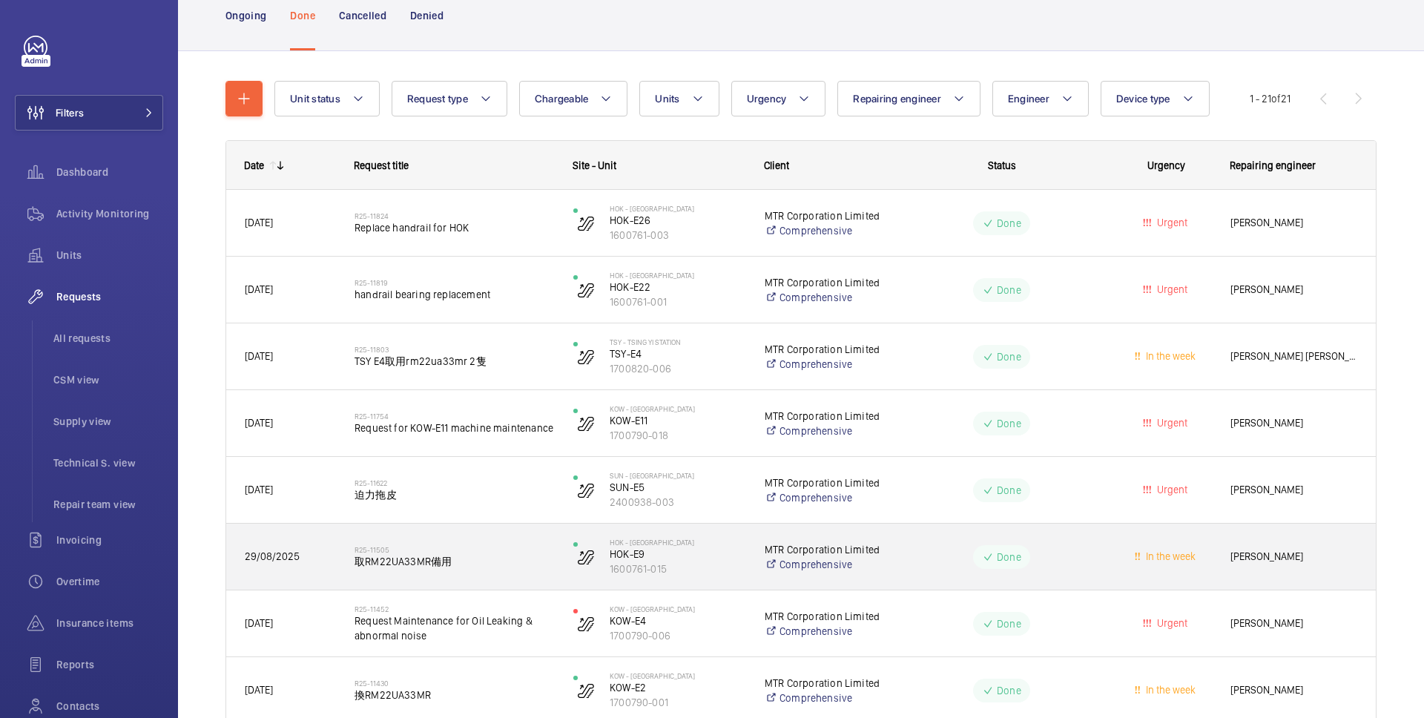
scroll to position [101, 0]
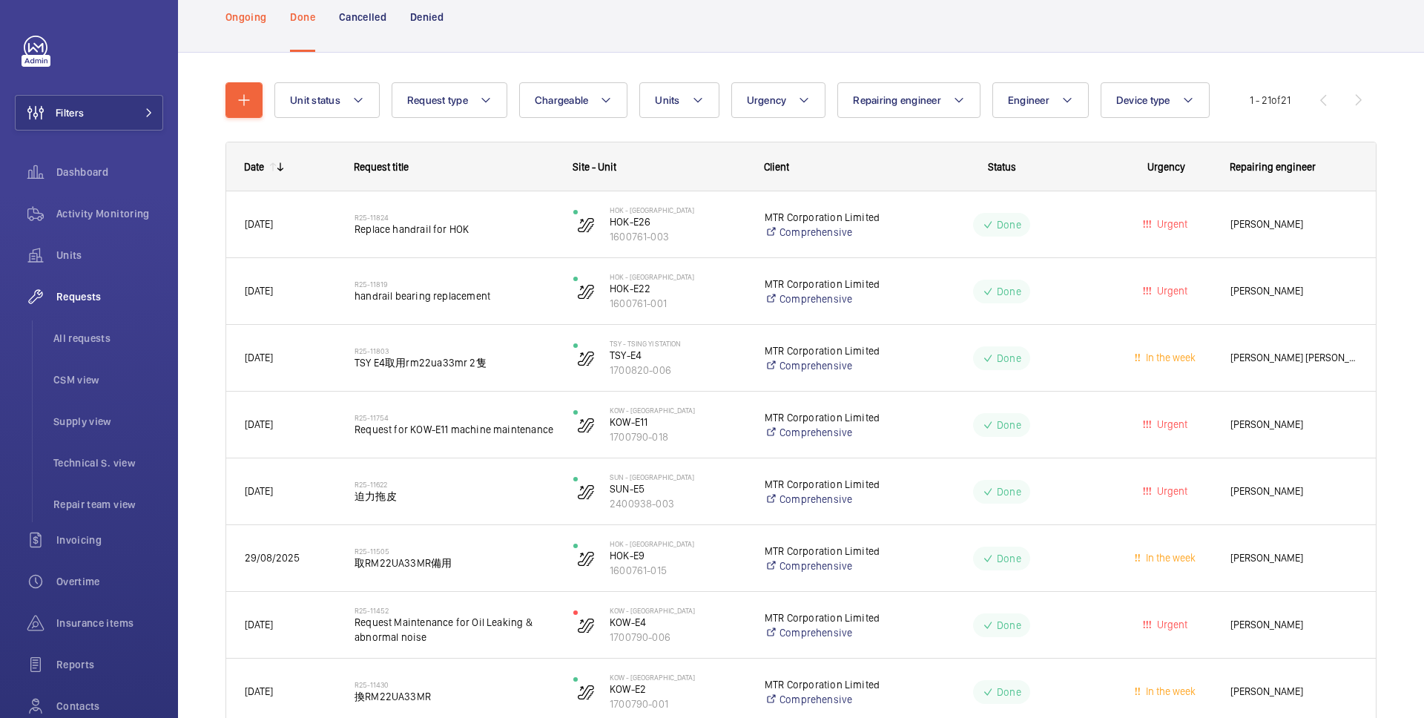
click at [258, 18] on p "Ongoing" at bounding box center [246, 17] width 41 height 15
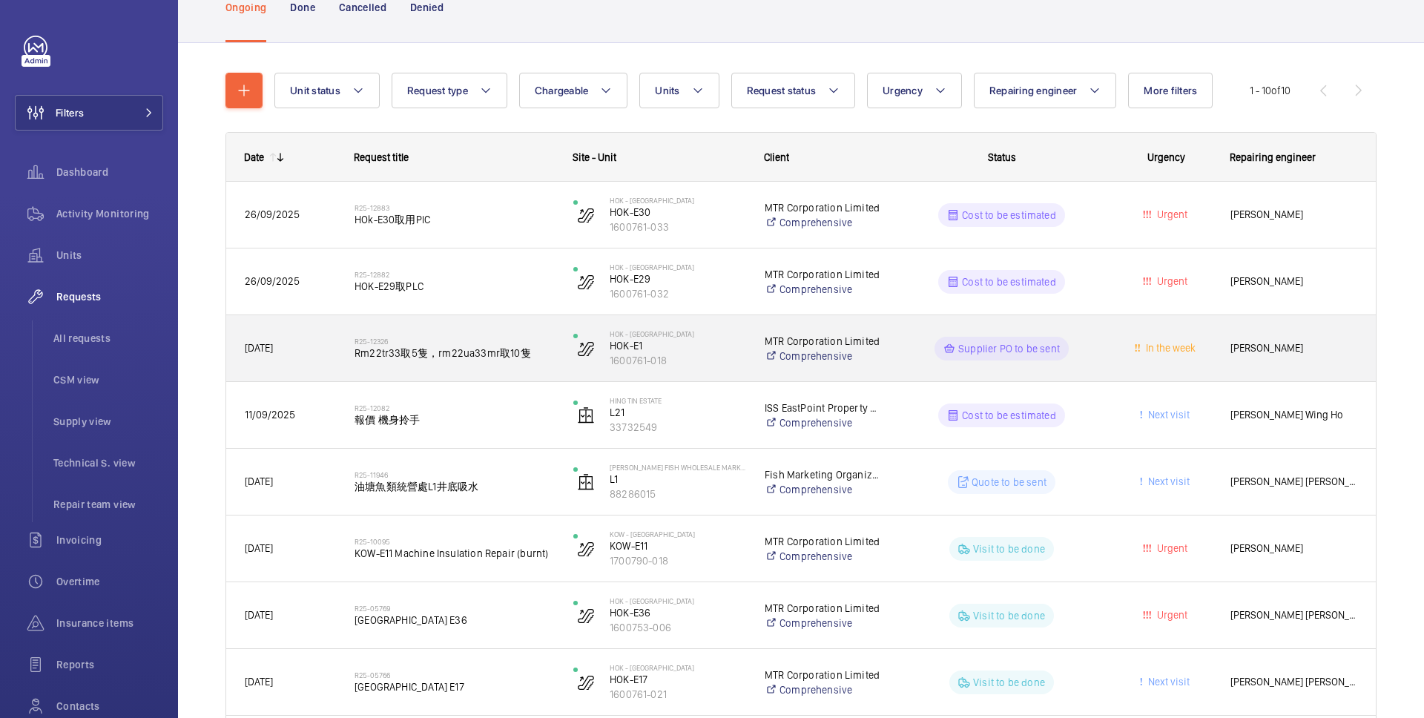
scroll to position [116, 0]
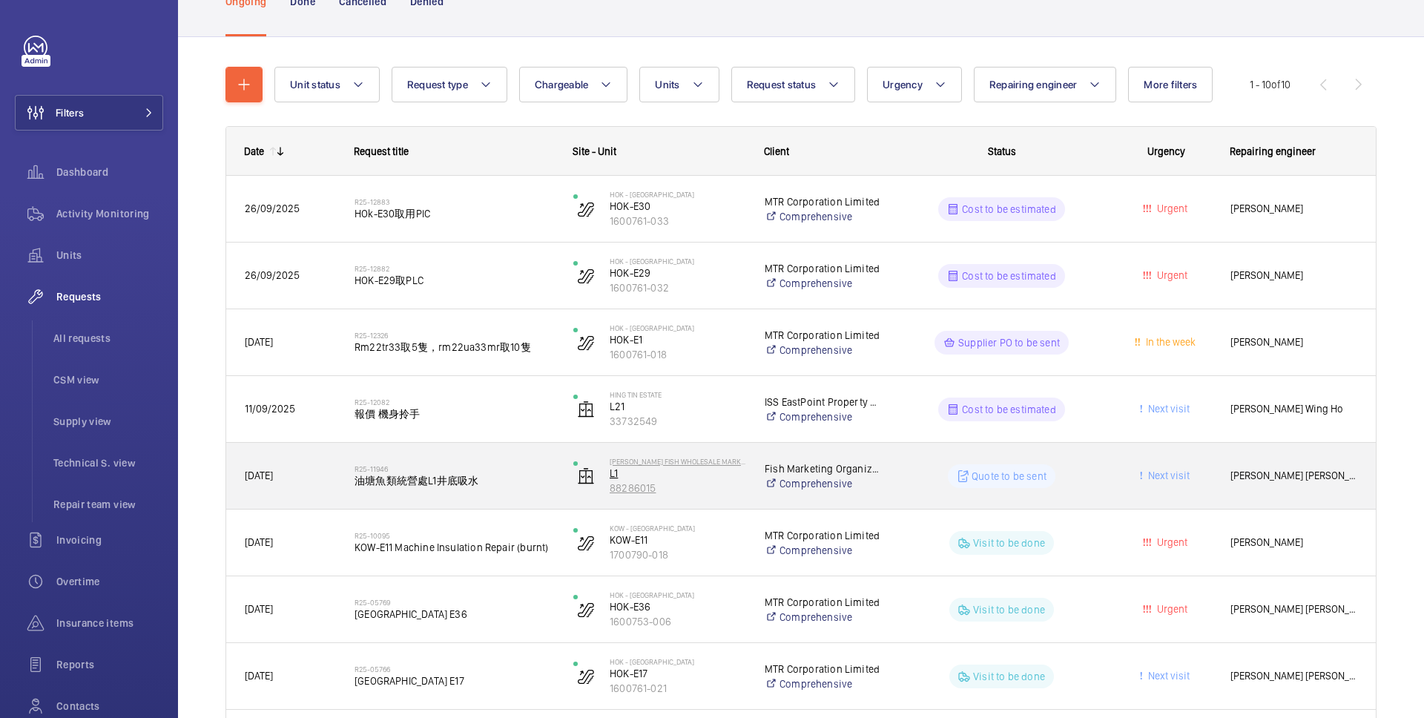
click at [712, 490] on p "88286015" at bounding box center [678, 488] width 136 height 15
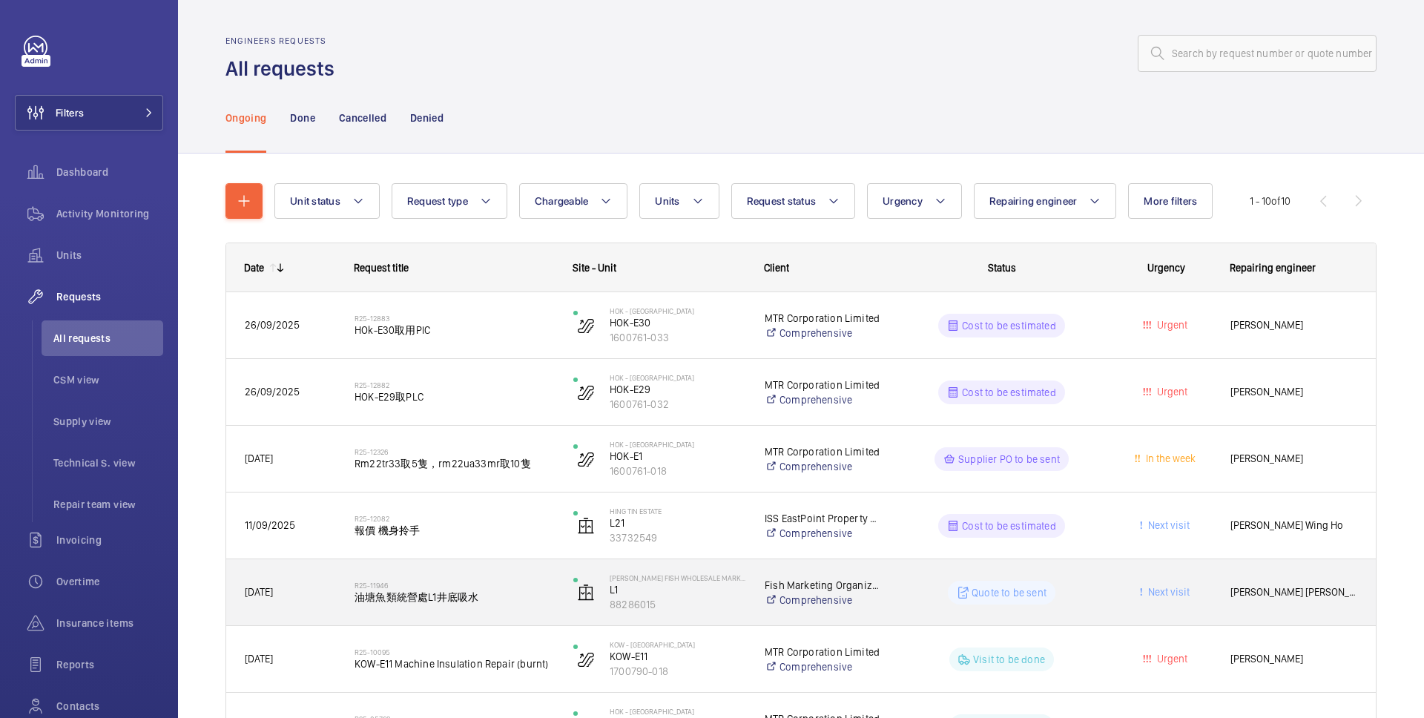
click at [503, 583] on h2 "R25-11946" at bounding box center [455, 585] width 200 height 9
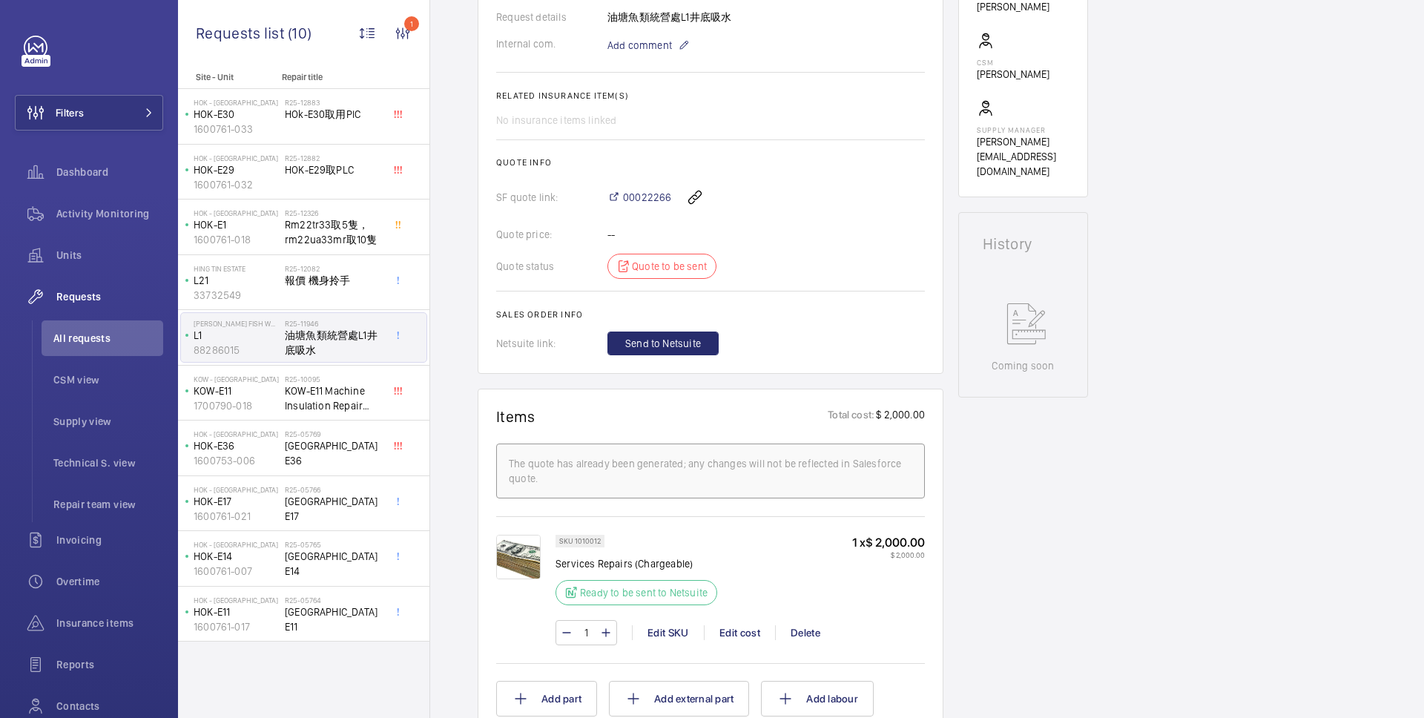
scroll to position [478, 0]
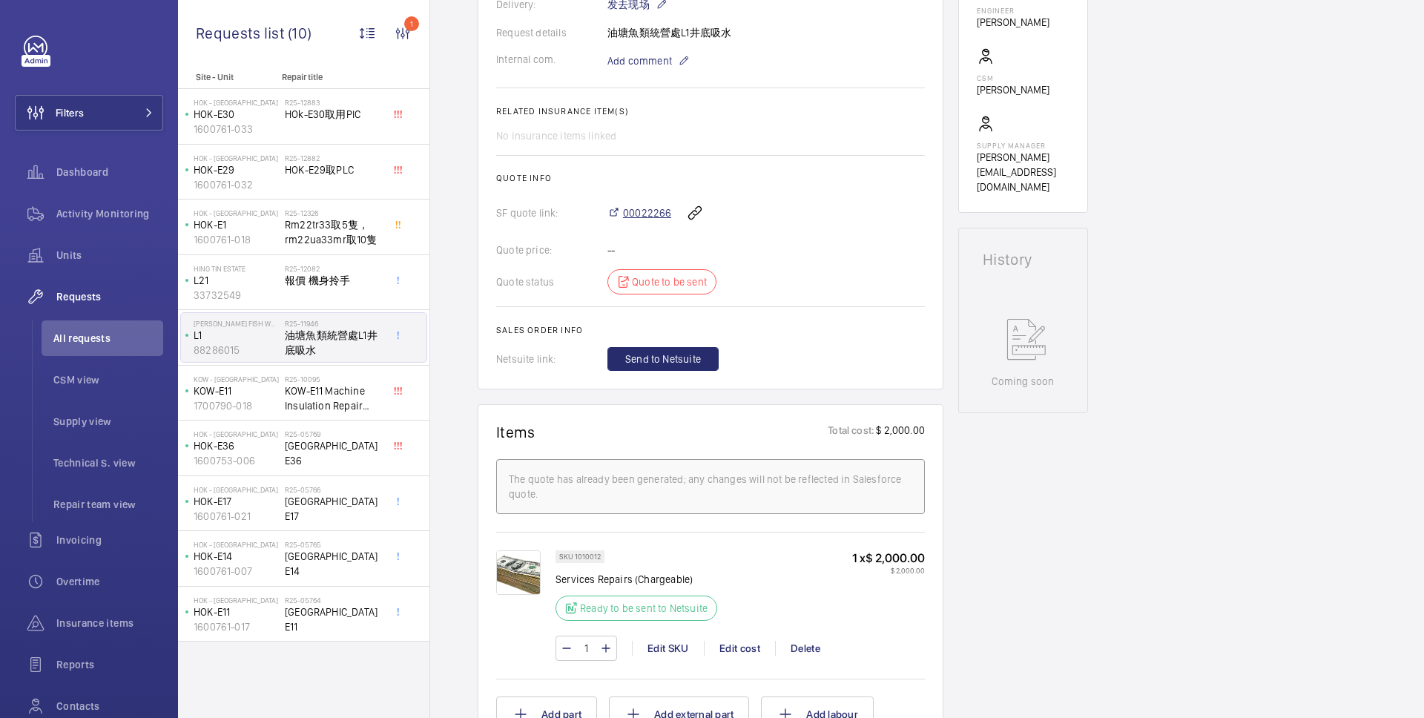
click at [638, 211] on span "00022266" at bounding box center [647, 212] width 48 height 15
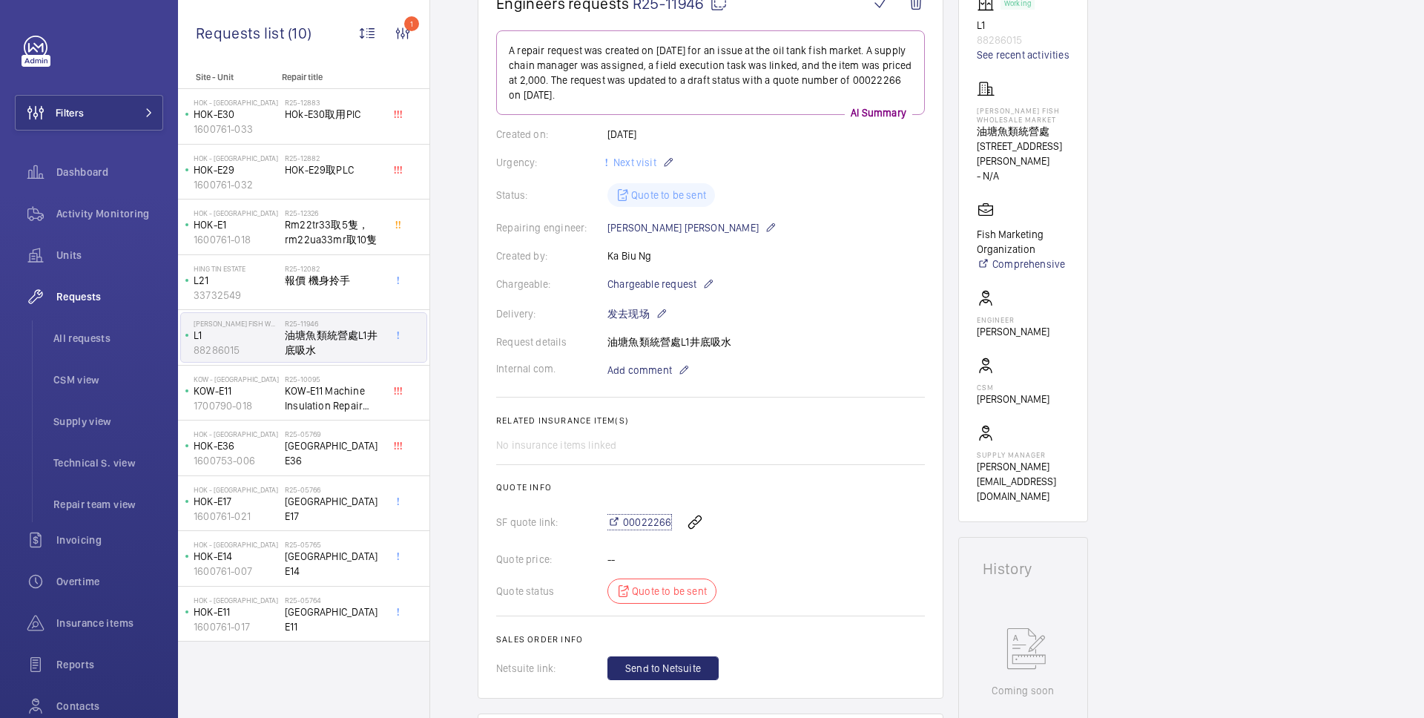
scroll to position [0, 0]
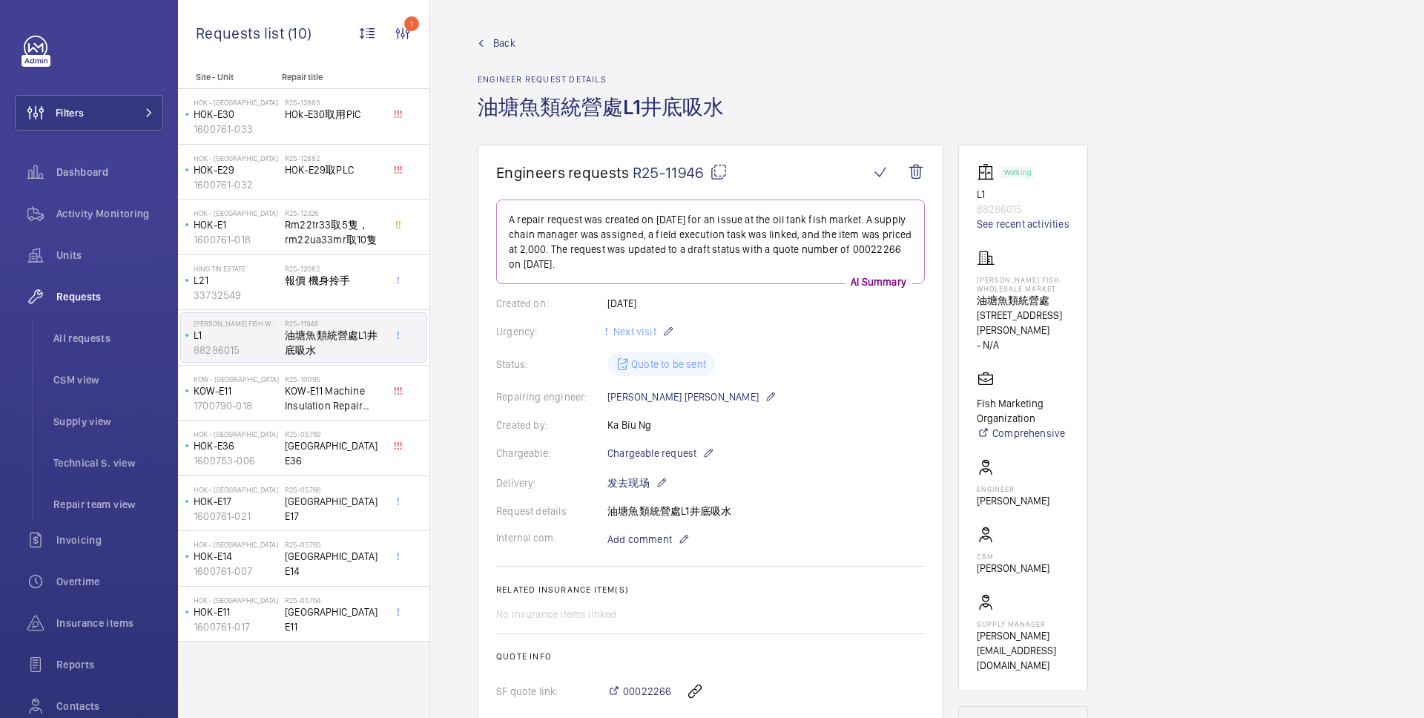
click at [500, 33] on wm-front-admin-header "Back Engineer request details 油塘魚類統營處L1井底吸水" at bounding box center [927, 72] width 994 height 145
click at [502, 39] on span "Back" at bounding box center [504, 43] width 22 height 15
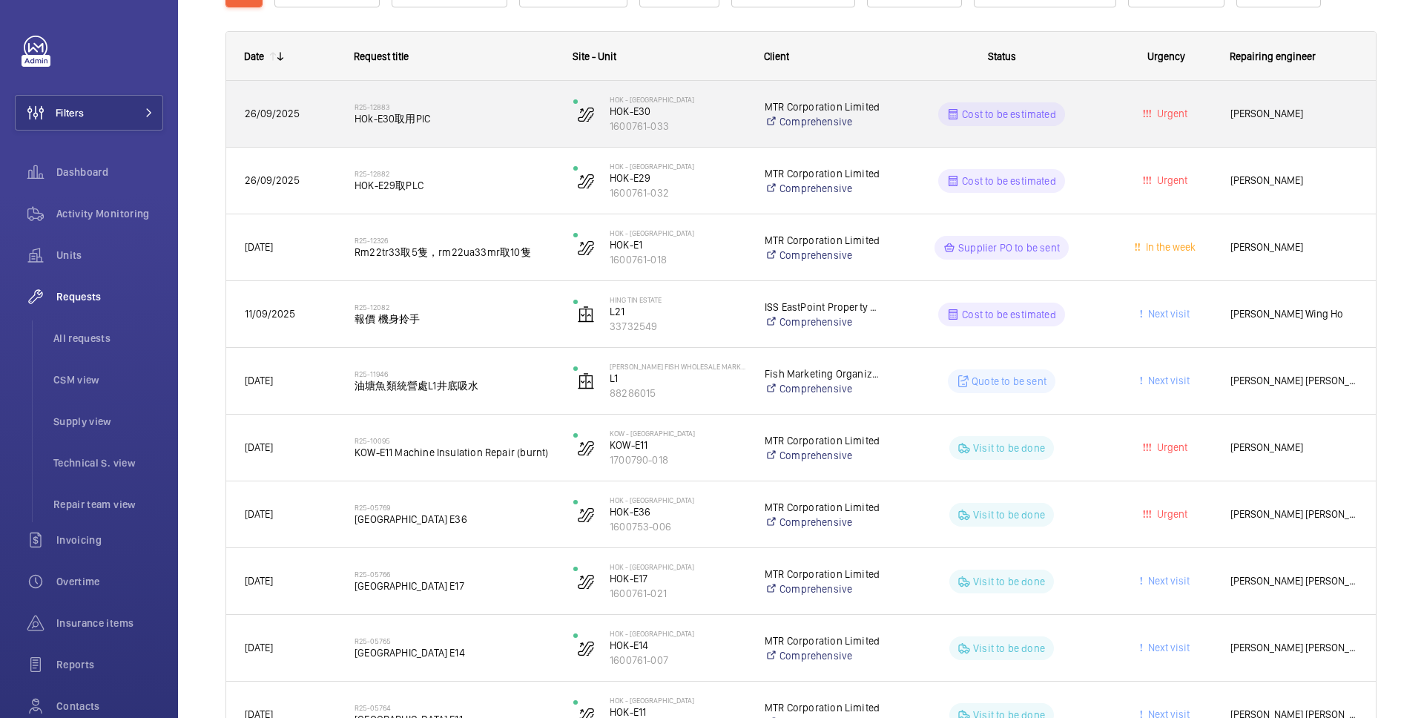
scroll to position [214, 0]
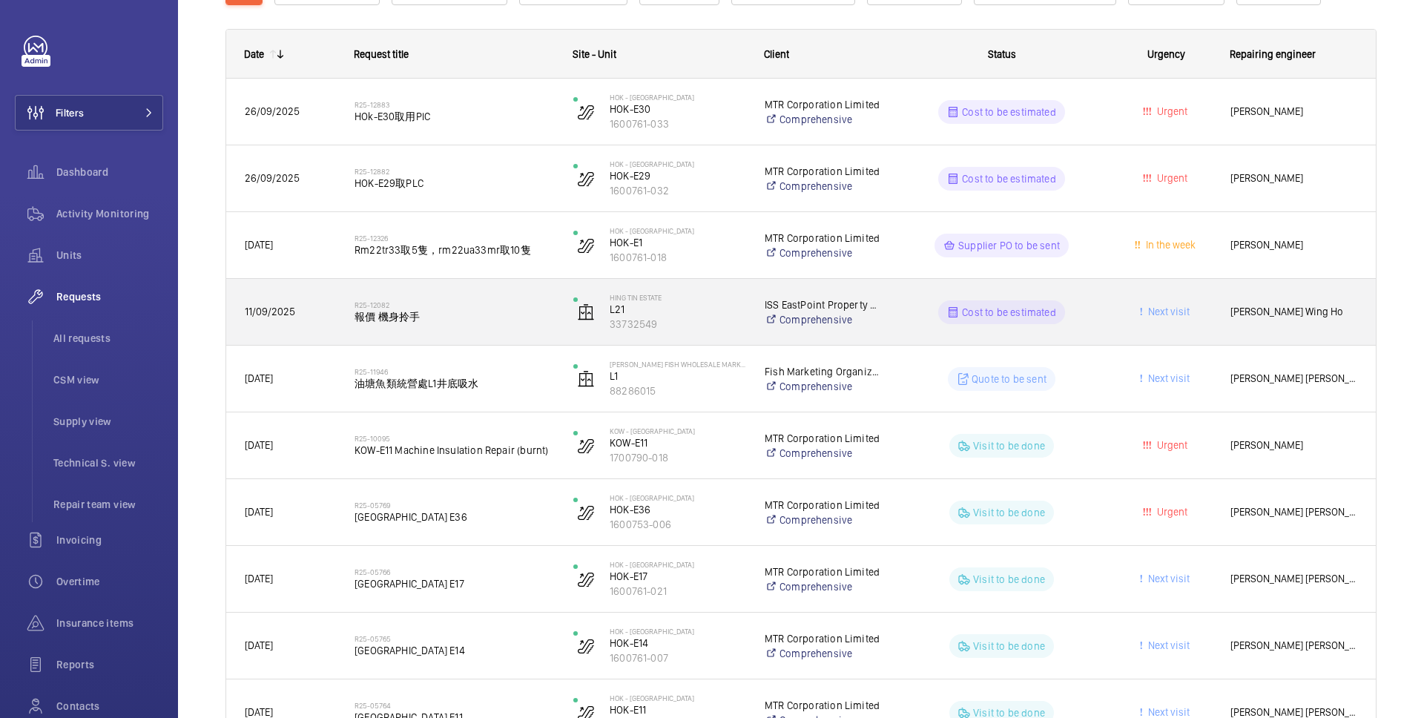
click at [912, 319] on wm-front-pills-cell "Cost to be estimated" at bounding box center [1002, 312] width 200 height 24
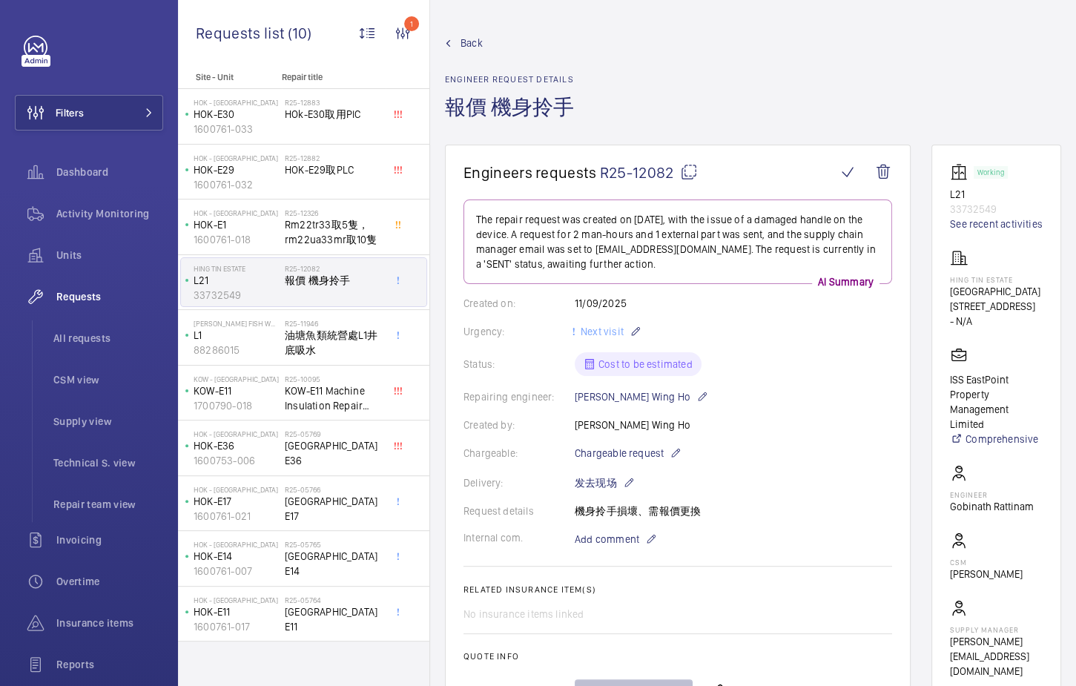
click at [472, 44] on span "Back" at bounding box center [472, 43] width 22 height 15
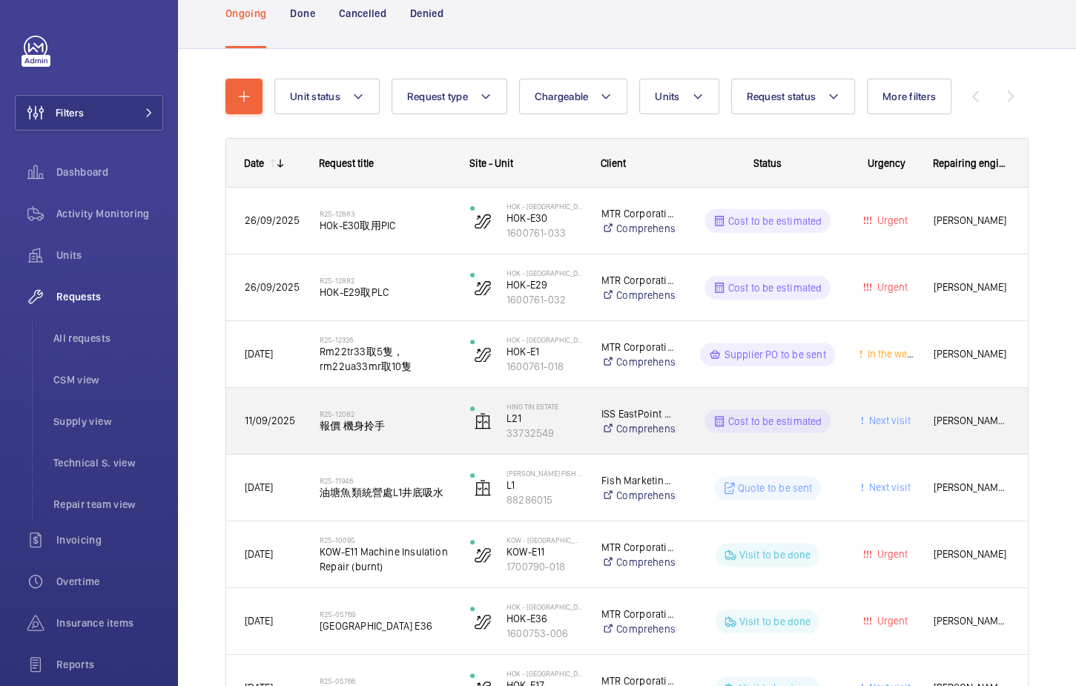
scroll to position [99, 0]
